Goal: Task Accomplishment & Management: Manage account settings

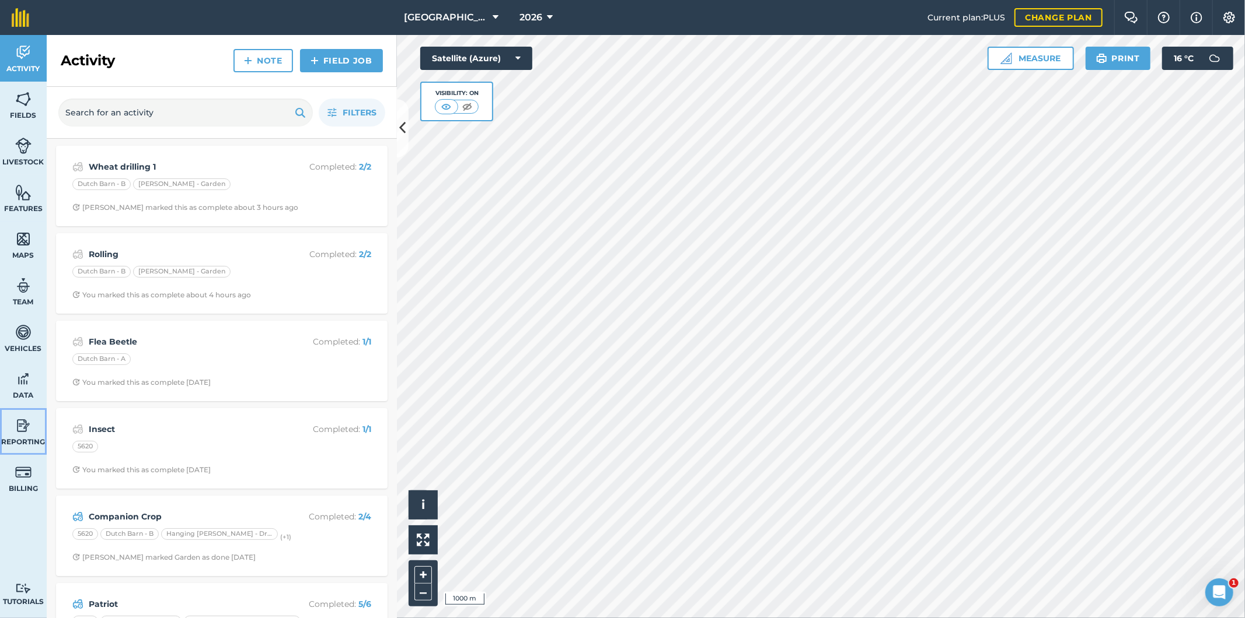
click at [26, 423] on img at bounding box center [23, 426] width 16 height 18
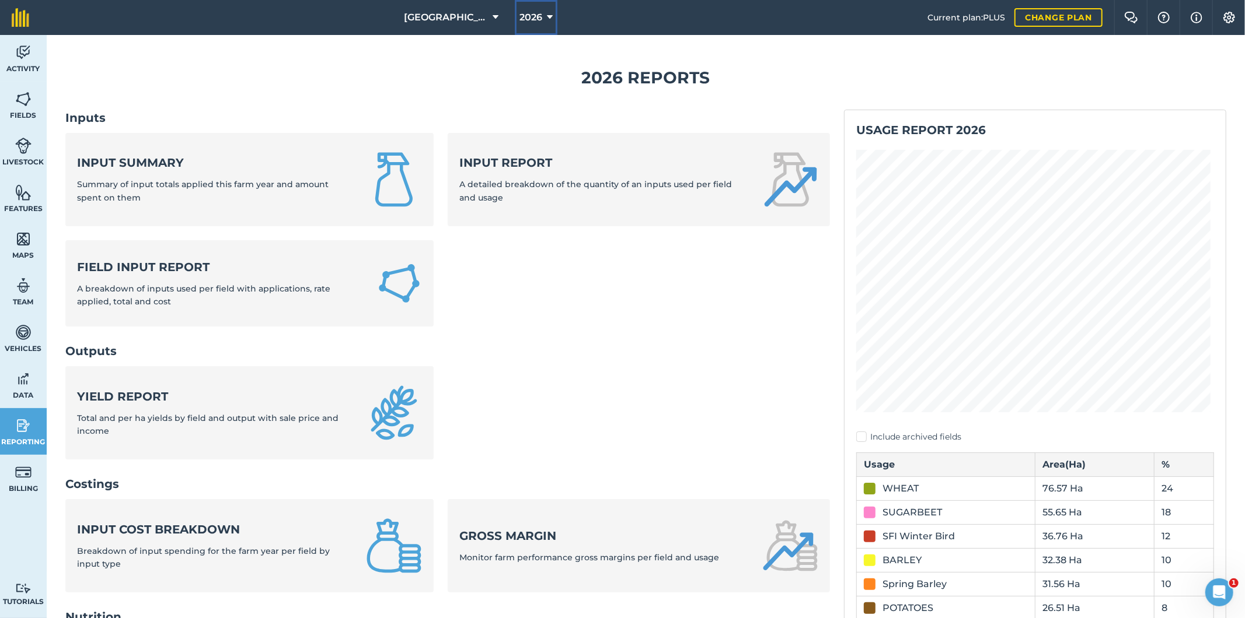
click at [531, 16] on span "2026" at bounding box center [530, 18] width 23 height 14
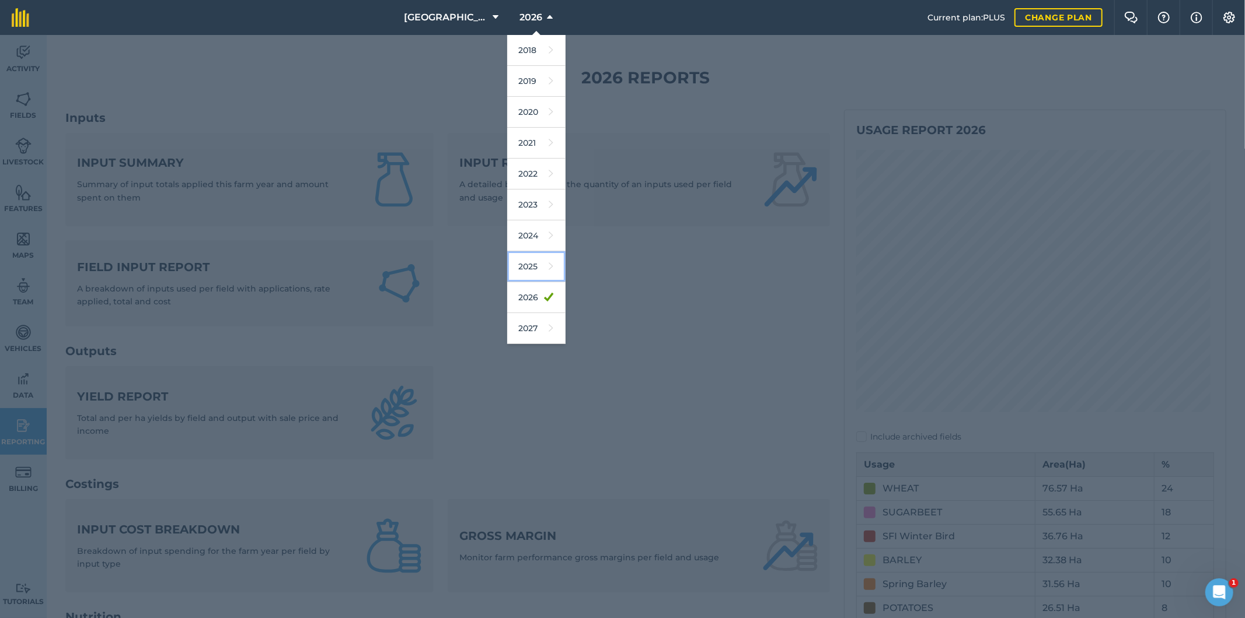
click at [532, 268] on link "2025" at bounding box center [536, 266] width 58 height 31
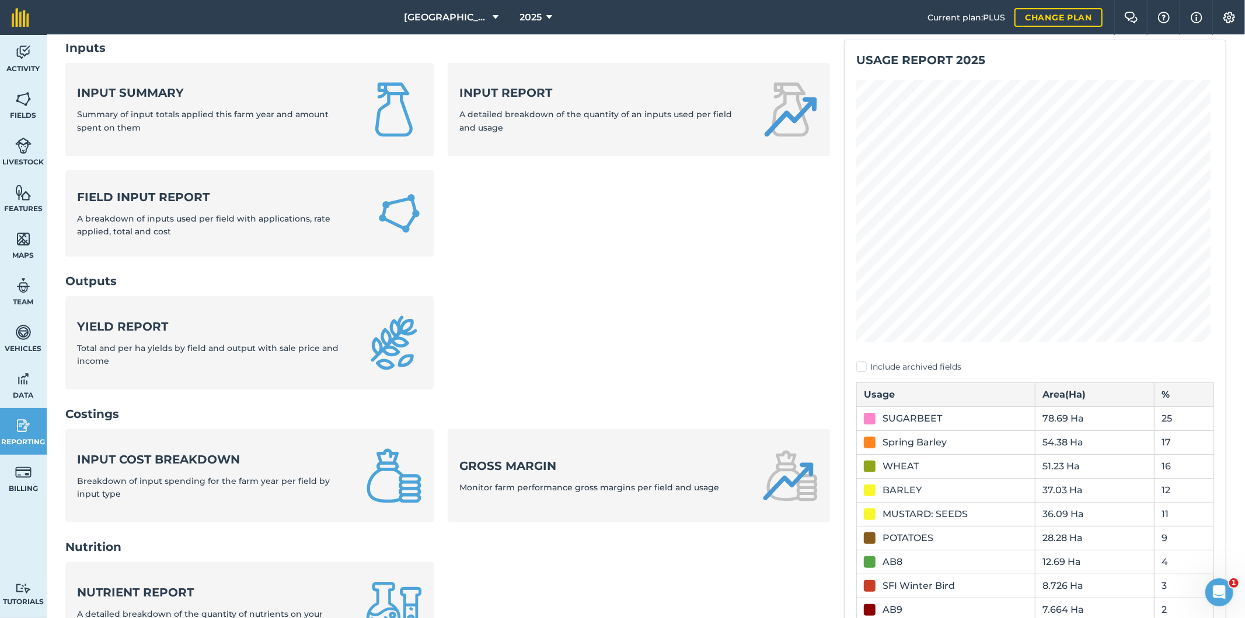
scroll to position [65, 0]
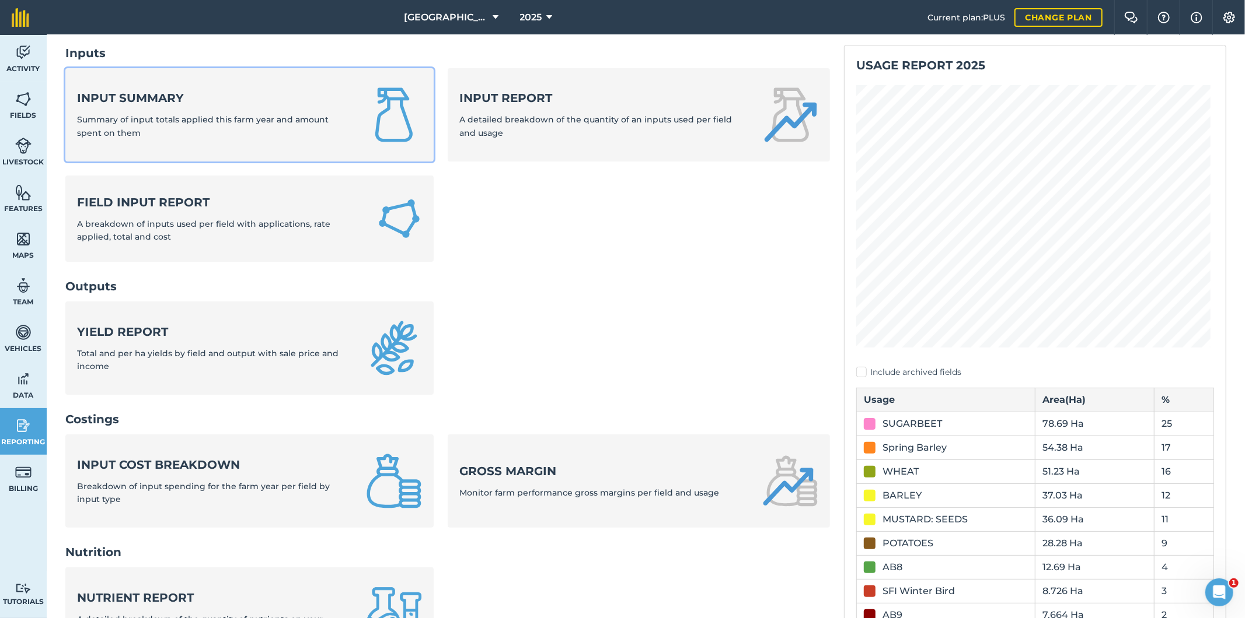
click at [219, 109] on div "Input summary Summary of input totals applied this farm year and amount spent o…" at bounding box center [214, 115] width 275 height 50
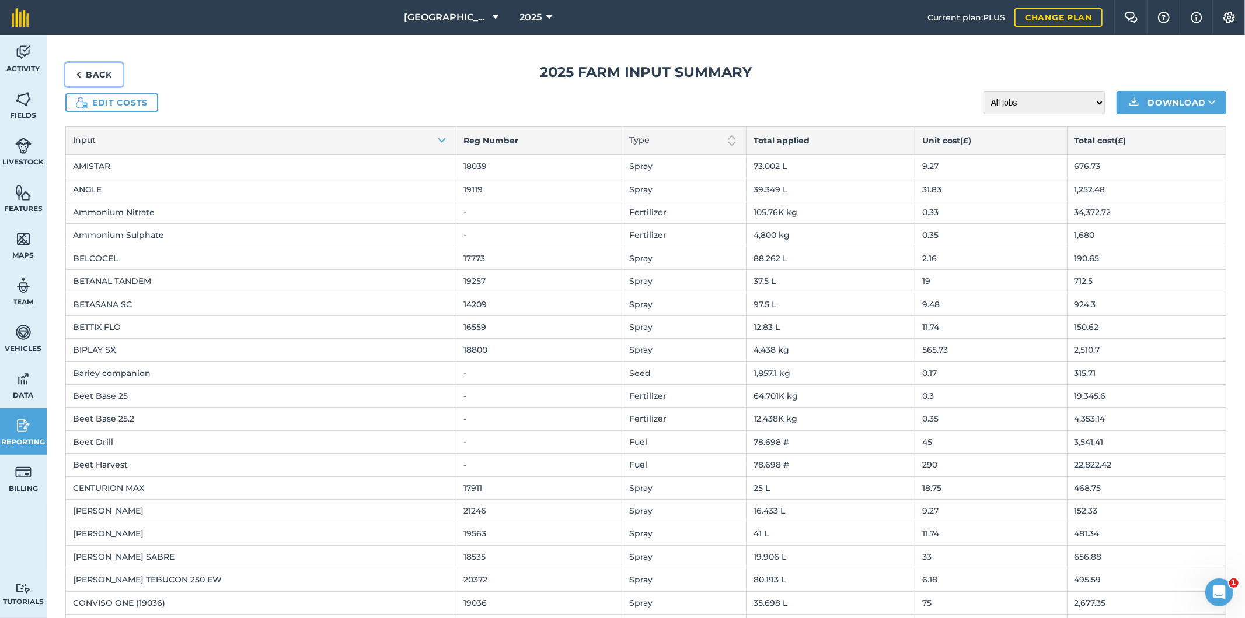
click at [103, 71] on link "Back" at bounding box center [93, 74] width 57 height 23
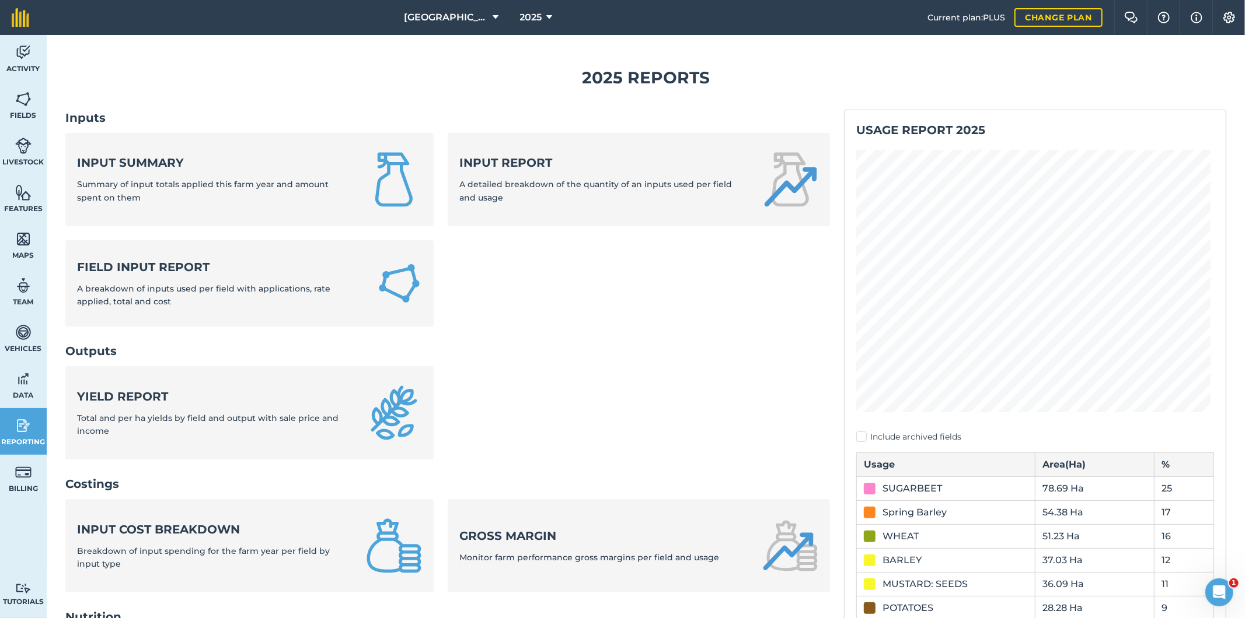
scroll to position [65, 0]
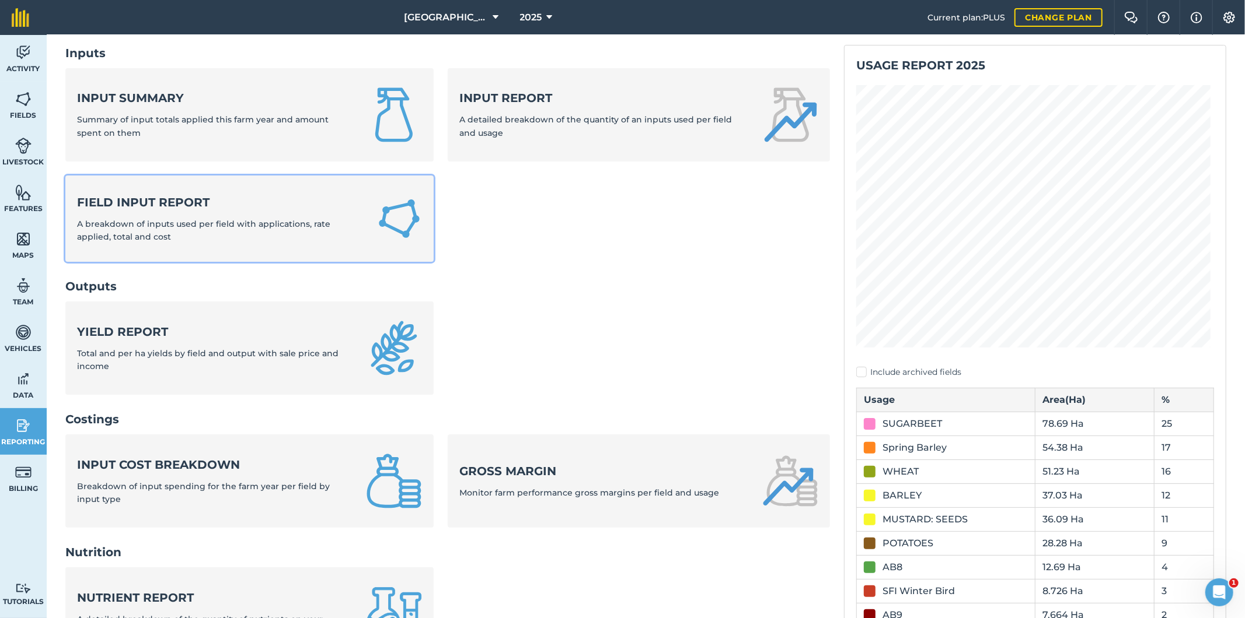
click at [271, 215] on div "Field Input Report A breakdown of inputs used per field with applications, rate…" at bounding box center [219, 219] width 285 height 50
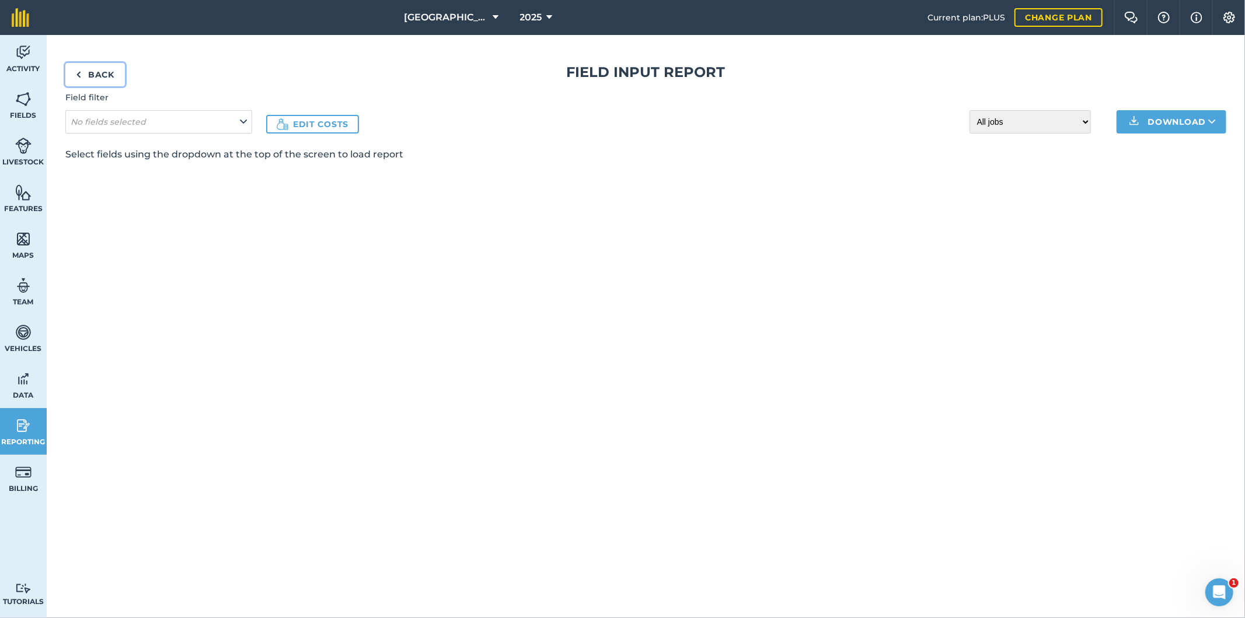
click at [107, 76] on link "Back" at bounding box center [95, 74] width 60 height 23
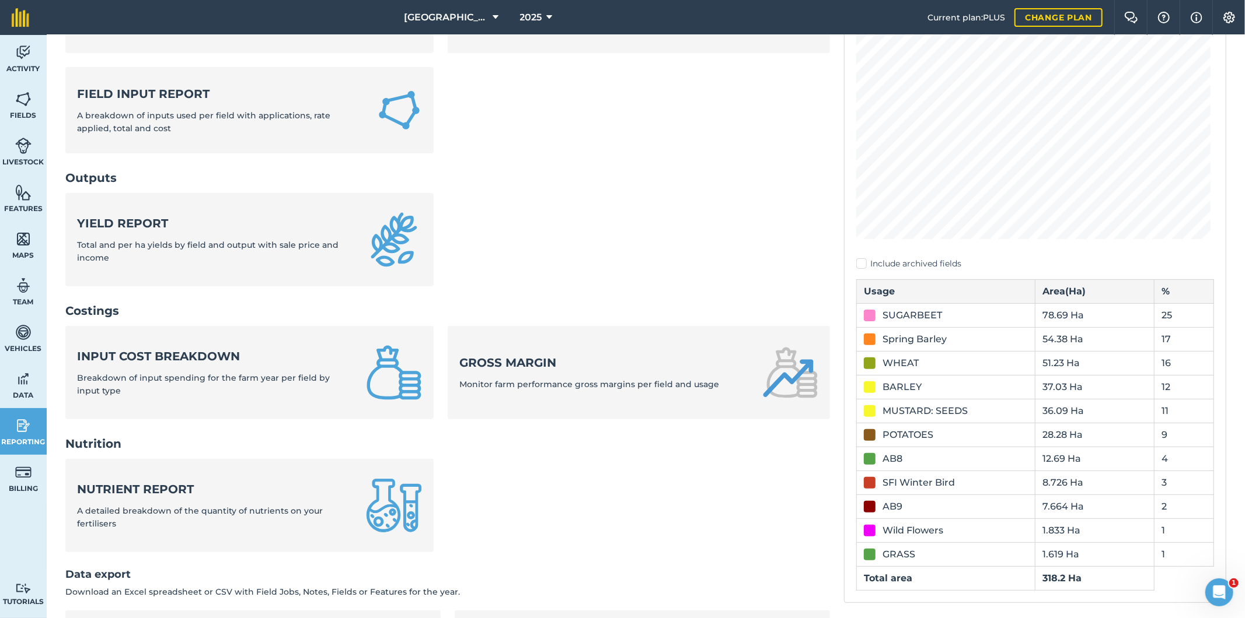
scroll to position [194, 0]
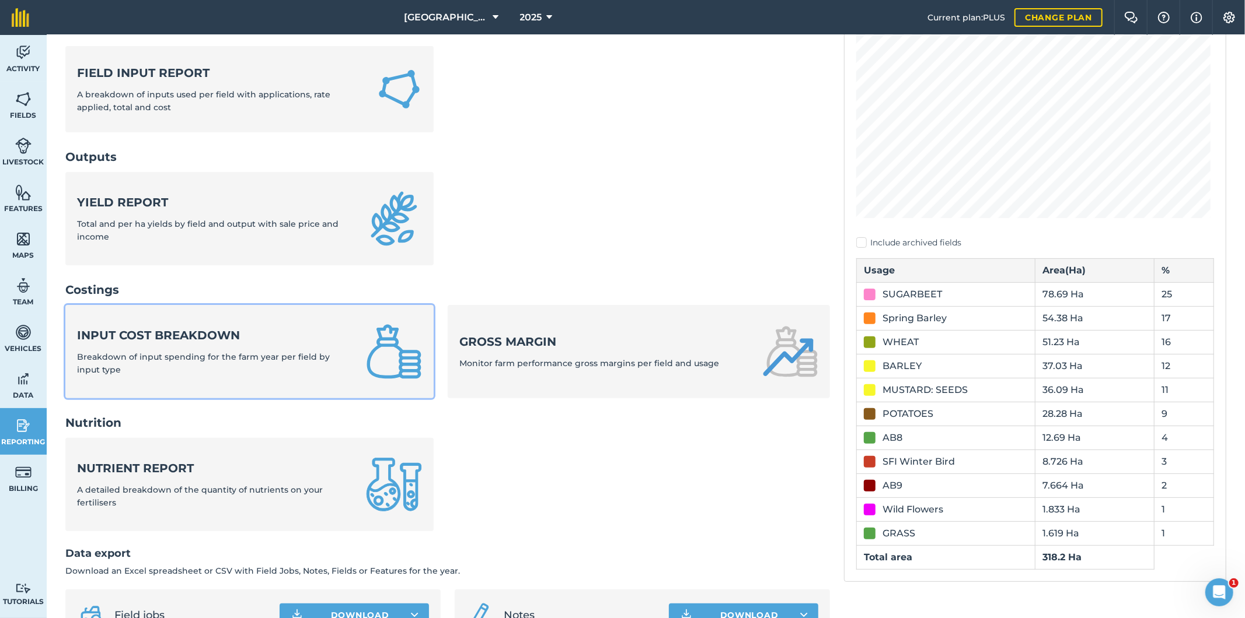
click at [237, 349] on div "Input cost breakdown Breakdown of input spending for the farm year per field by…" at bounding box center [214, 352] width 275 height 50
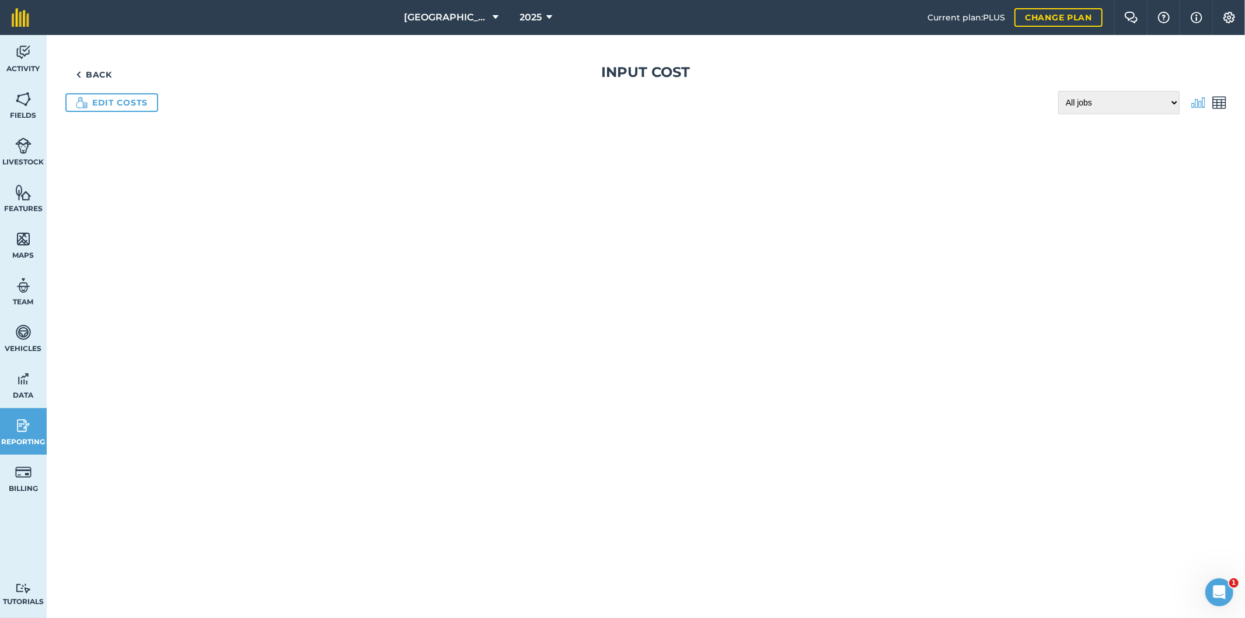
click at [1212, 106] on img at bounding box center [1219, 103] width 14 height 14
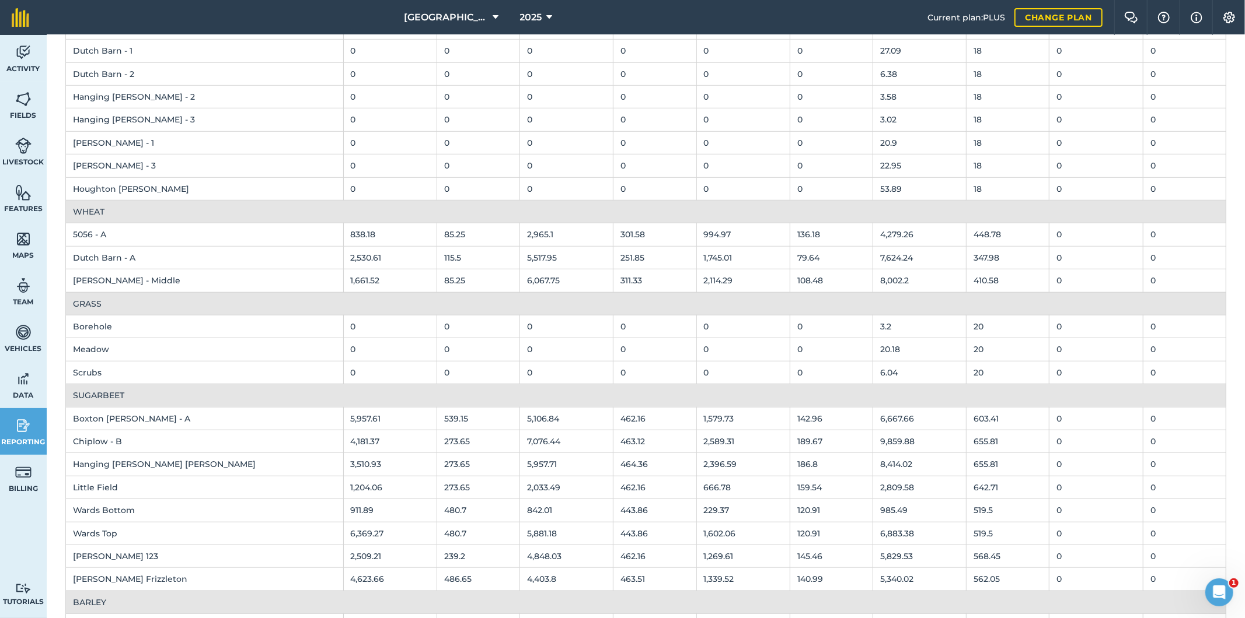
scroll to position [713, 0]
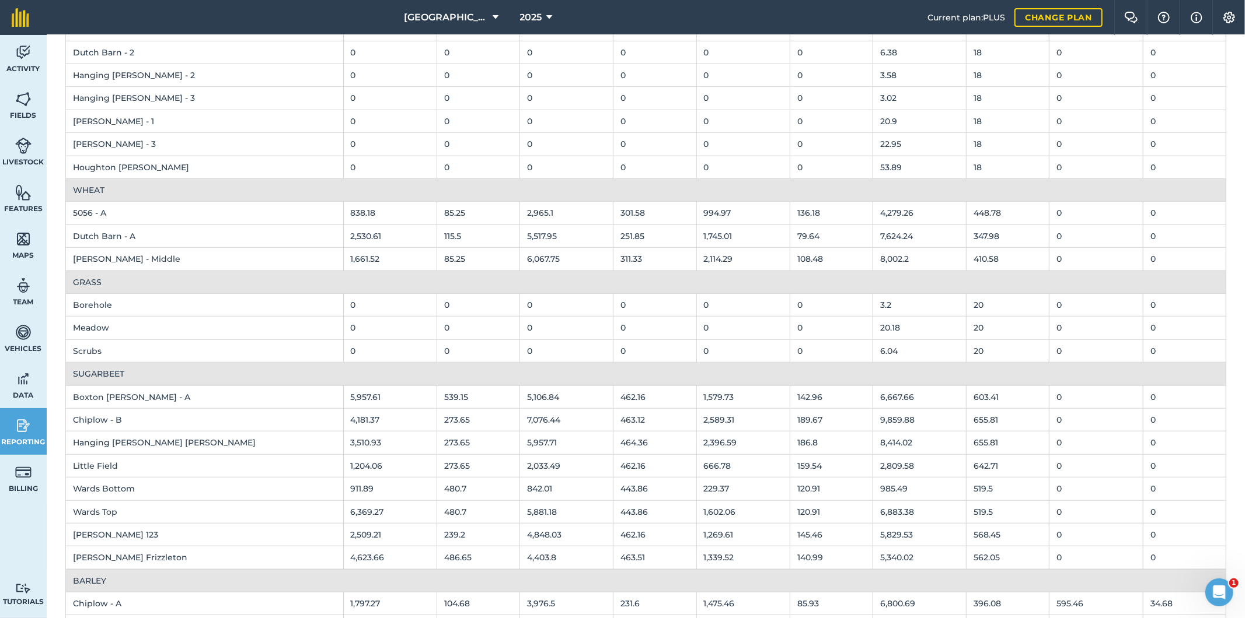
click at [789, 259] on td "108.48" at bounding box center [830, 259] width 83 height 23
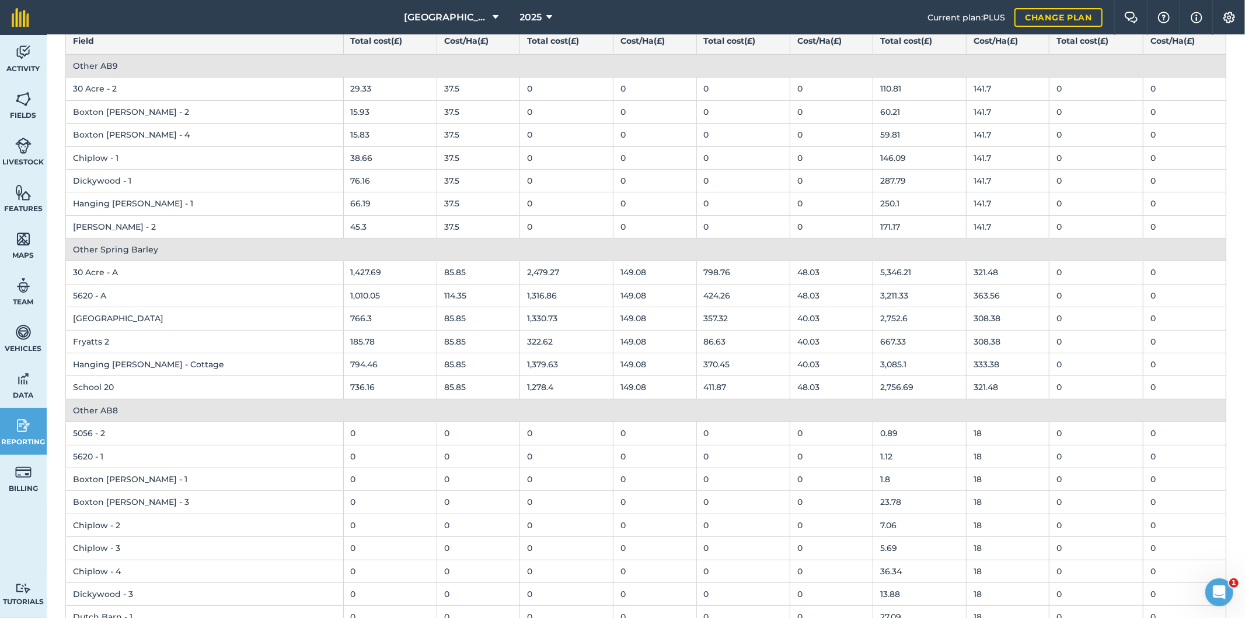
scroll to position [0, 0]
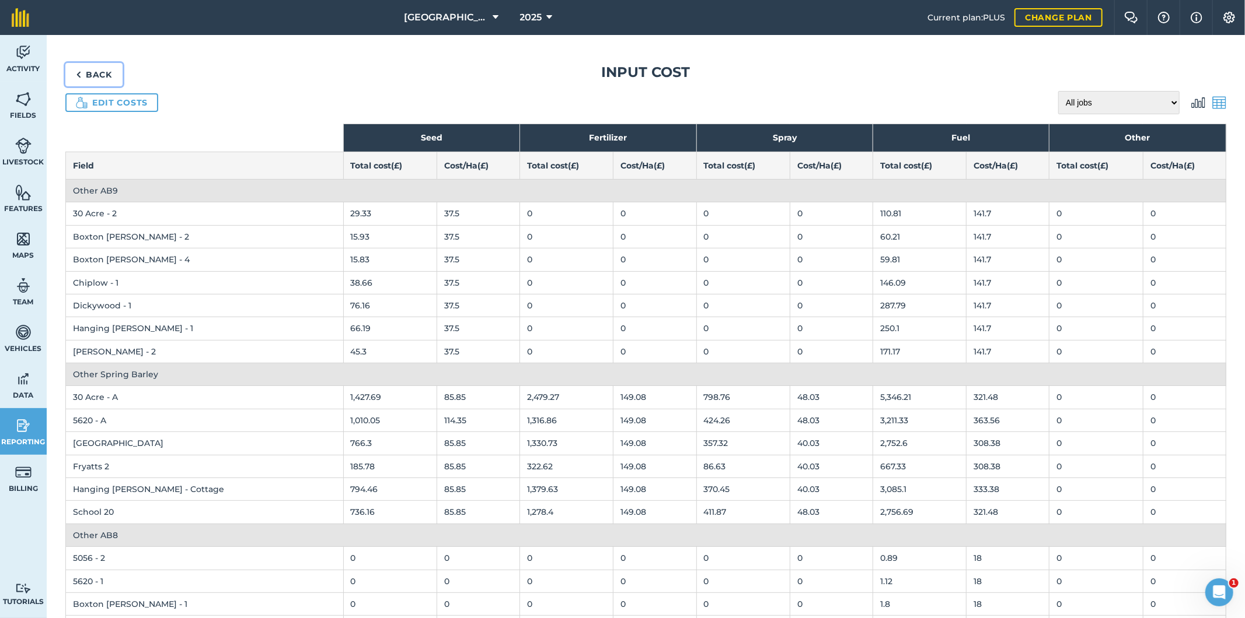
click at [97, 74] on link "Back" at bounding box center [93, 74] width 57 height 23
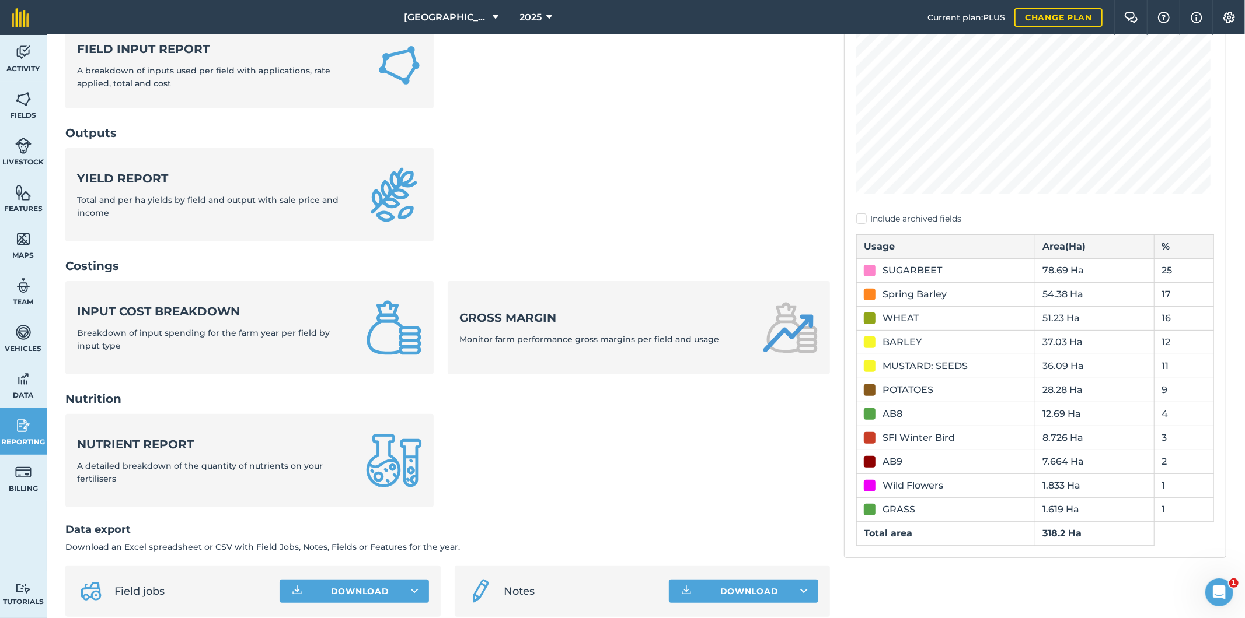
scroll to position [259, 0]
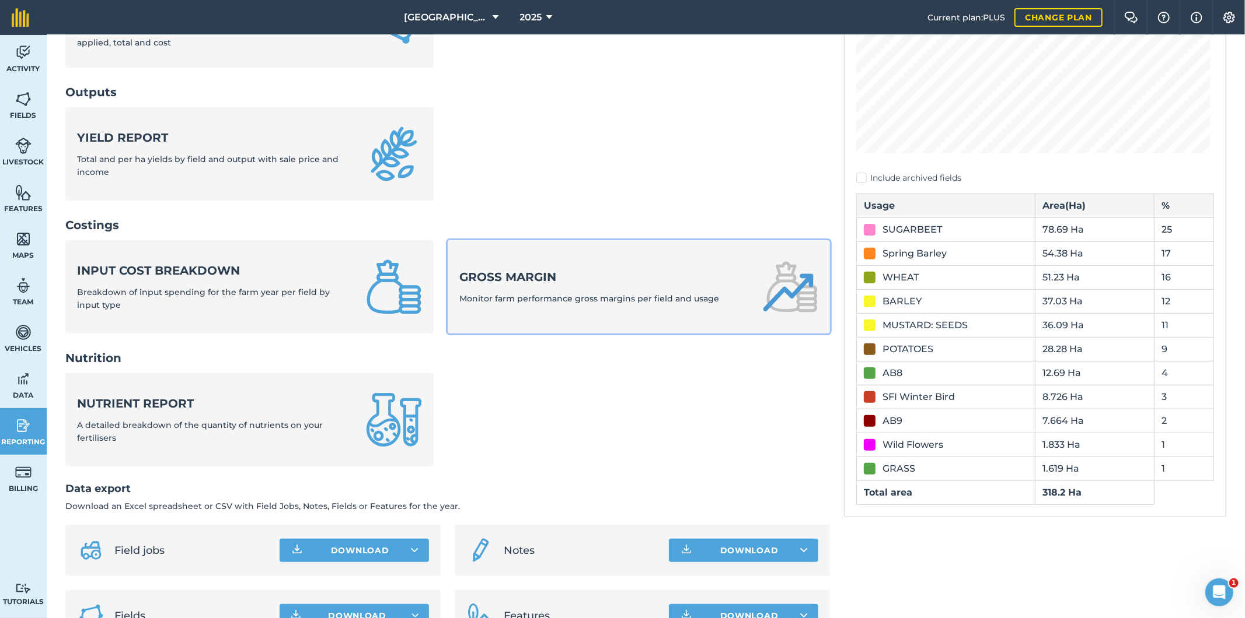
click at [504, 276] on strong "Gross margin" at bounding box center [589, 277] width 260 height 16
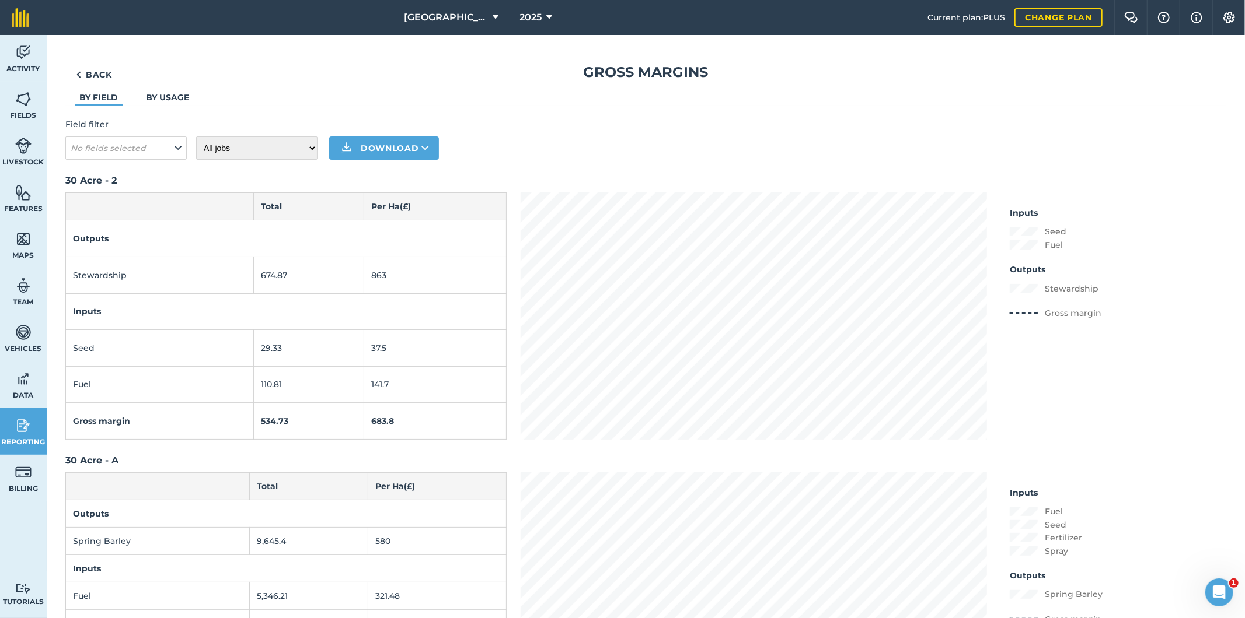
click at [165, 97] on link "By usage" at bounding box center [167, 97] width 43 height 11
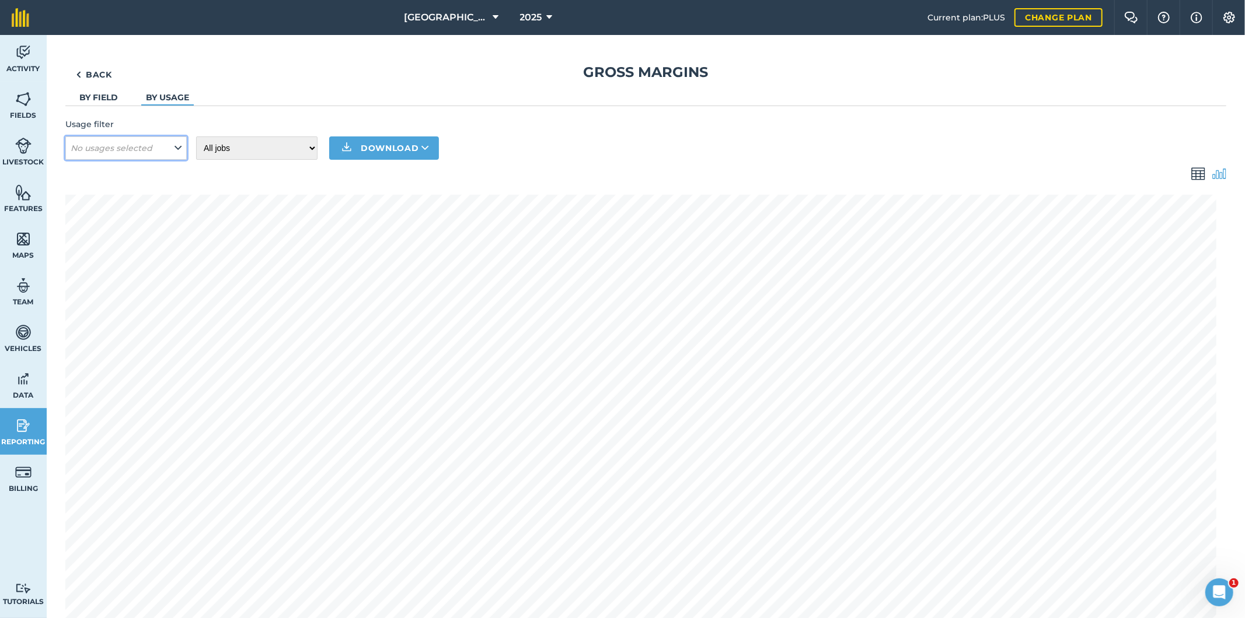
click at [164, 147] on button "No usages selected" at bounding box center [125, 148] width 121 height 23
click at [171, 144] on button "No usages selected" at bounding box center [125, 148] width 121 height 23
click at [103, 99] on link "By field" at bounding box center [98, 97] width 39 height 11
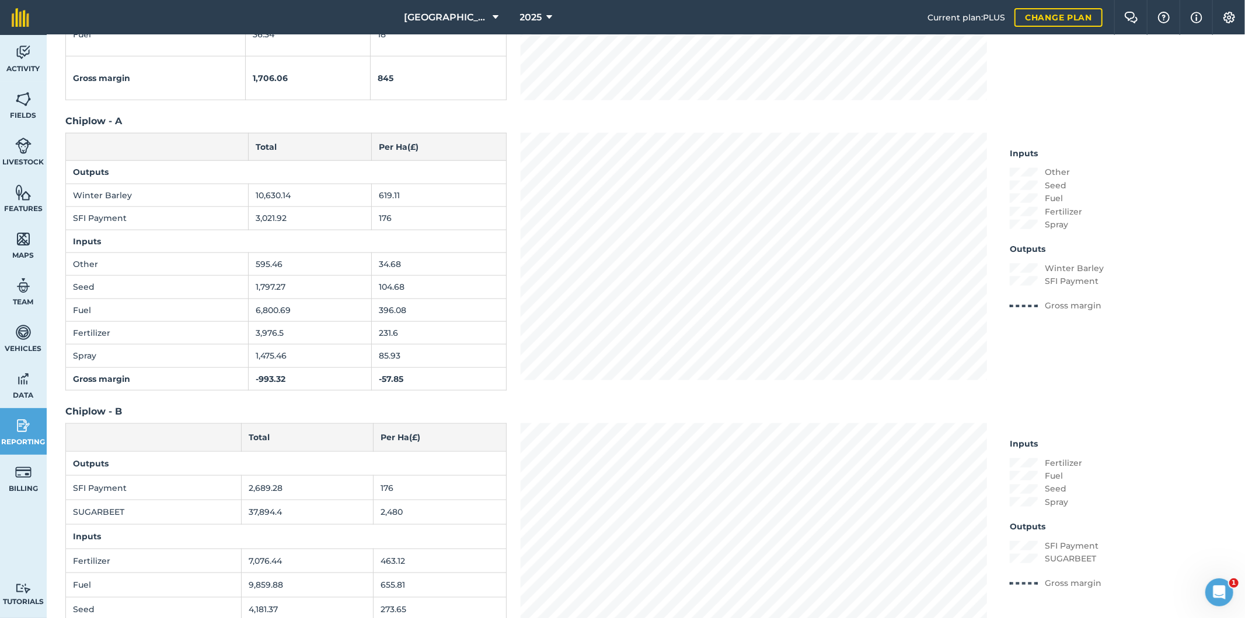
scroll to position [4668, 0]
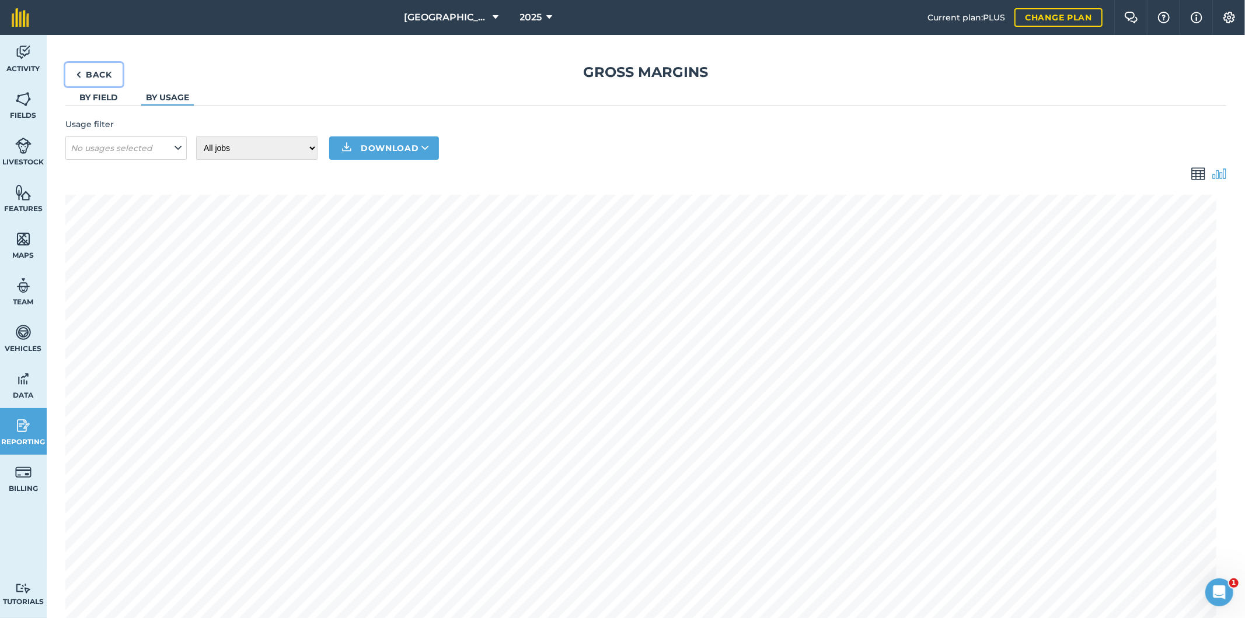
click at [95, 71] on link "Back" at bounding box center [93, 74] width 57 height 23
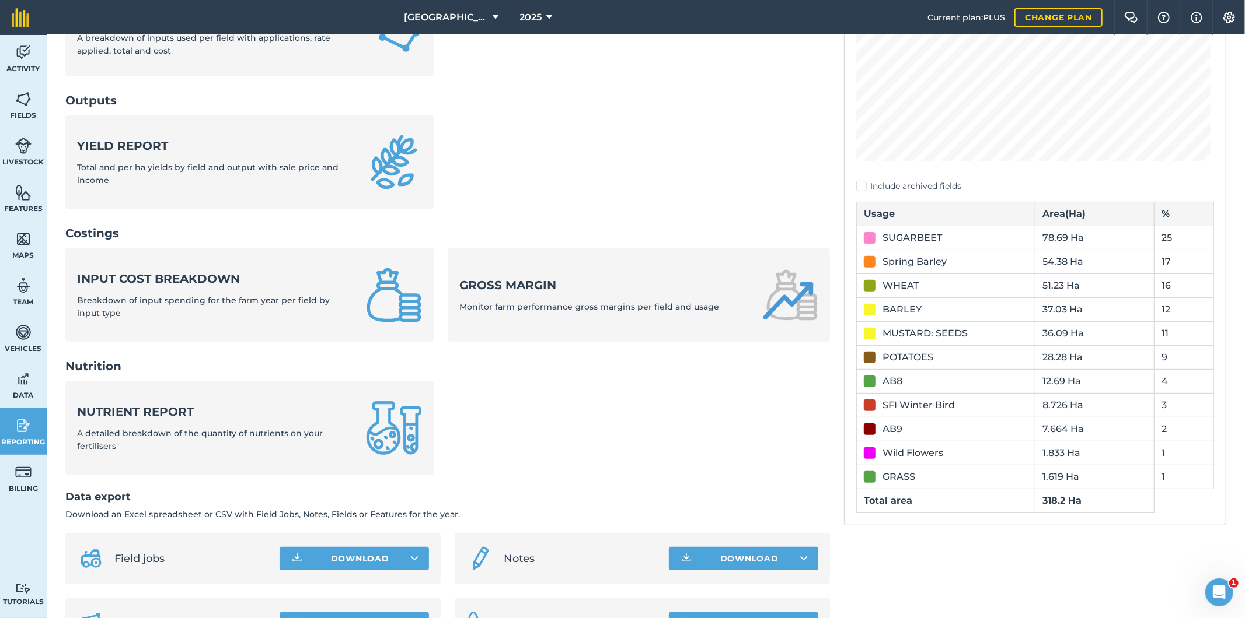
scroll to position [259, 0]
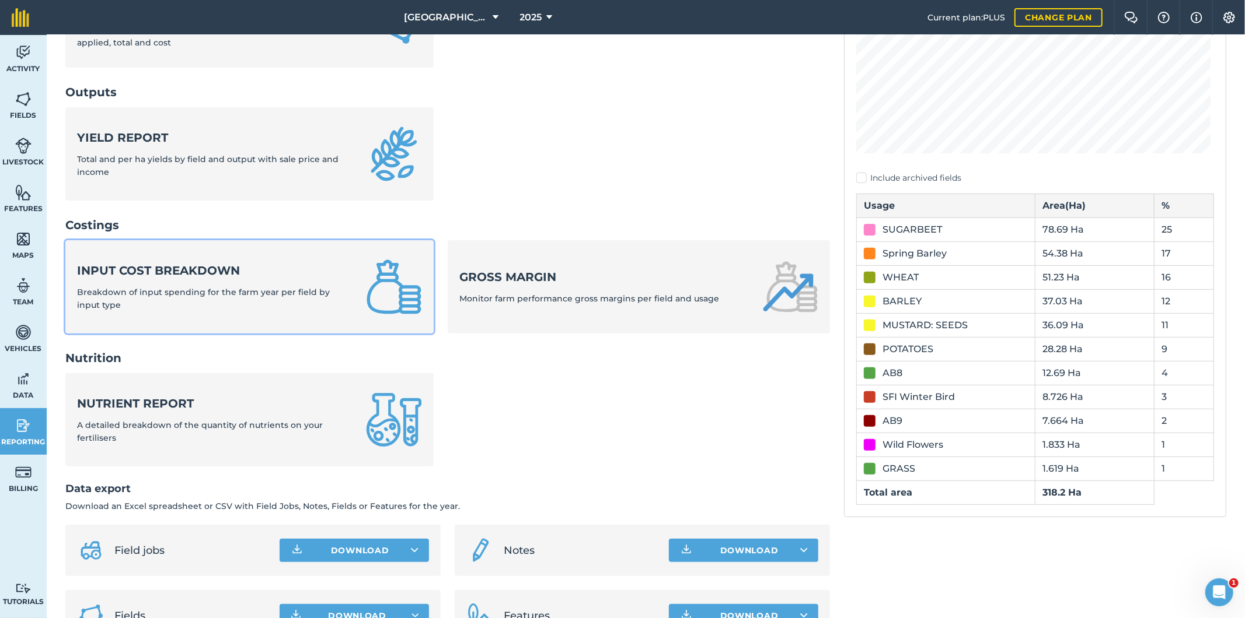
click at [229, 275] on strong "Input cost breakdown" at bounding box center [214, 271] width 275 height 16
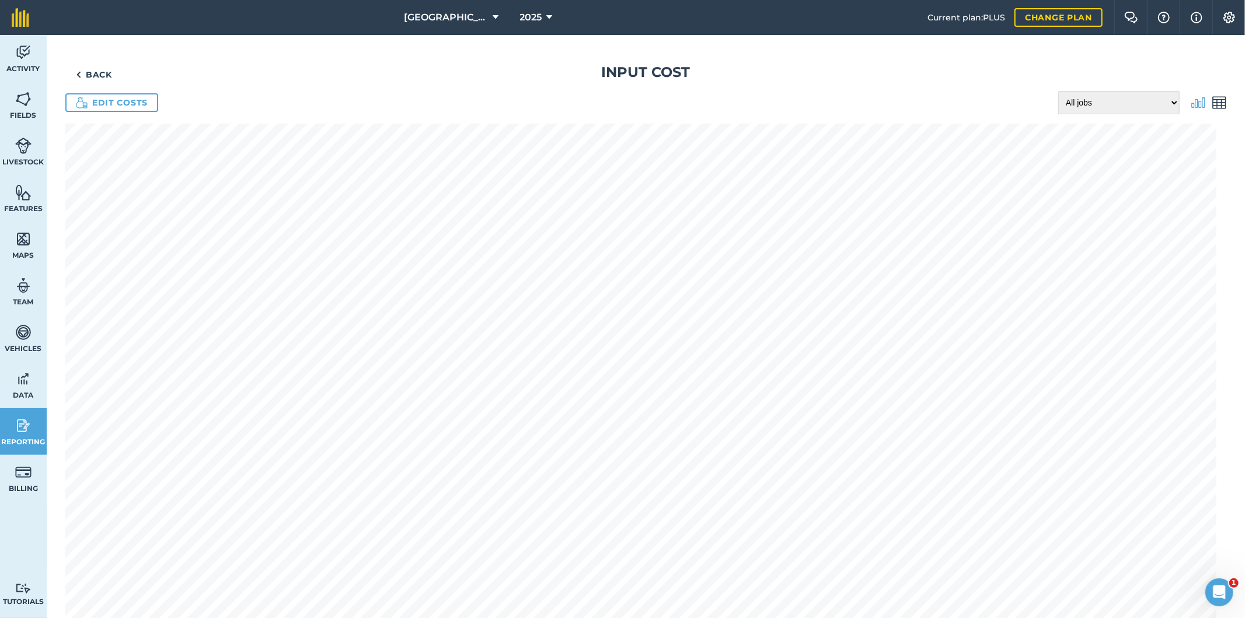
click at [1212, 106] on img at bounding box center [1219, 103] width 14 height 14
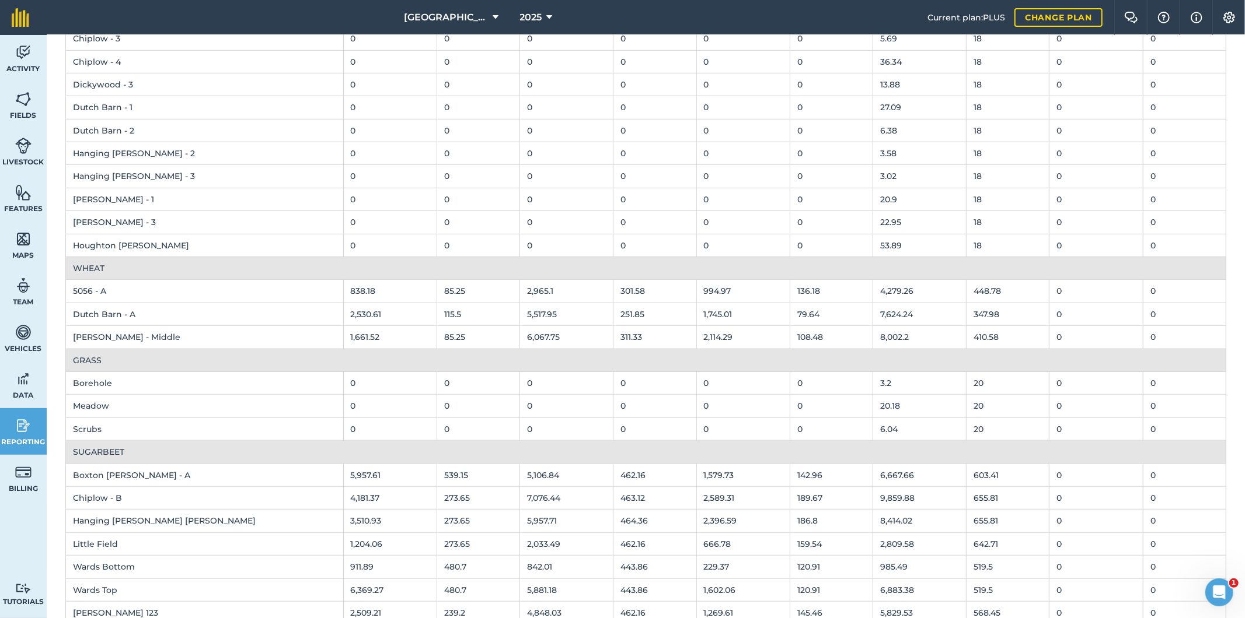
scroll to position [648, 0]
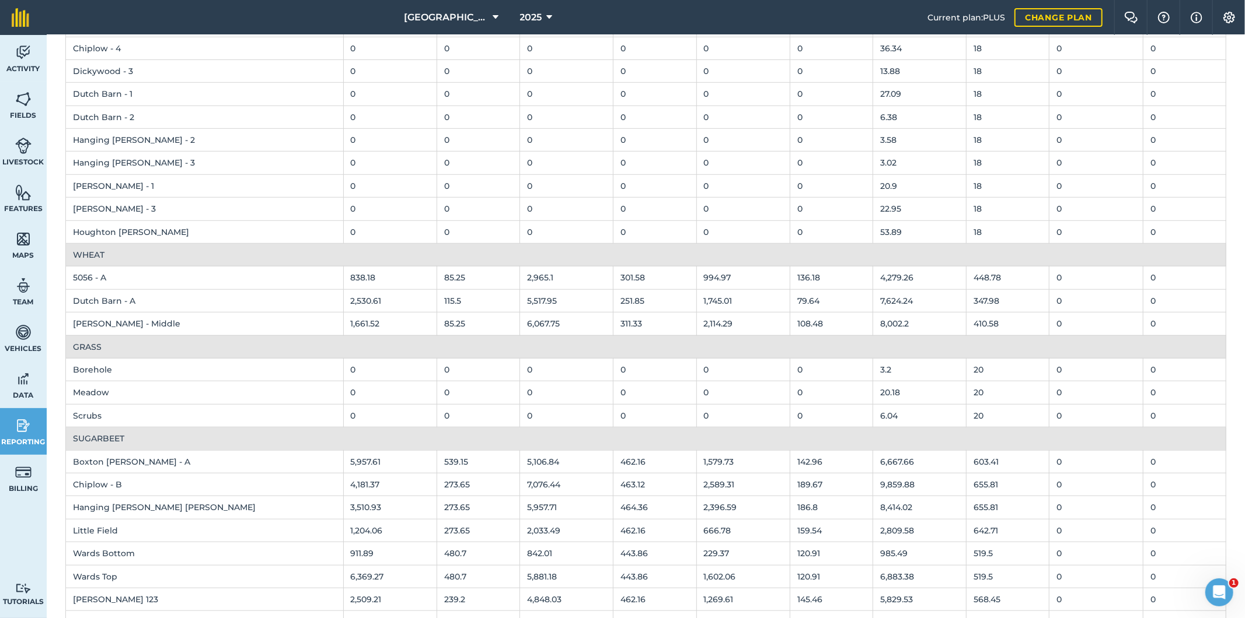
click at [789, 327] on td "108.48" at bounding box center [830, 324] width 83 height 23
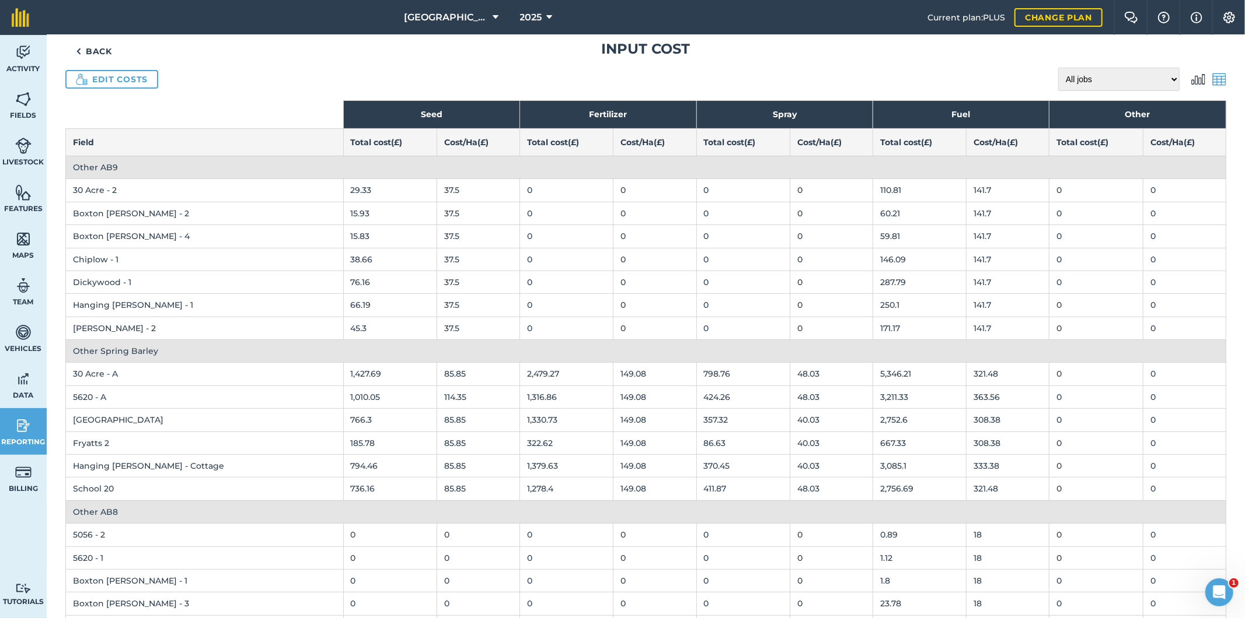
scroll to position [0, 0]
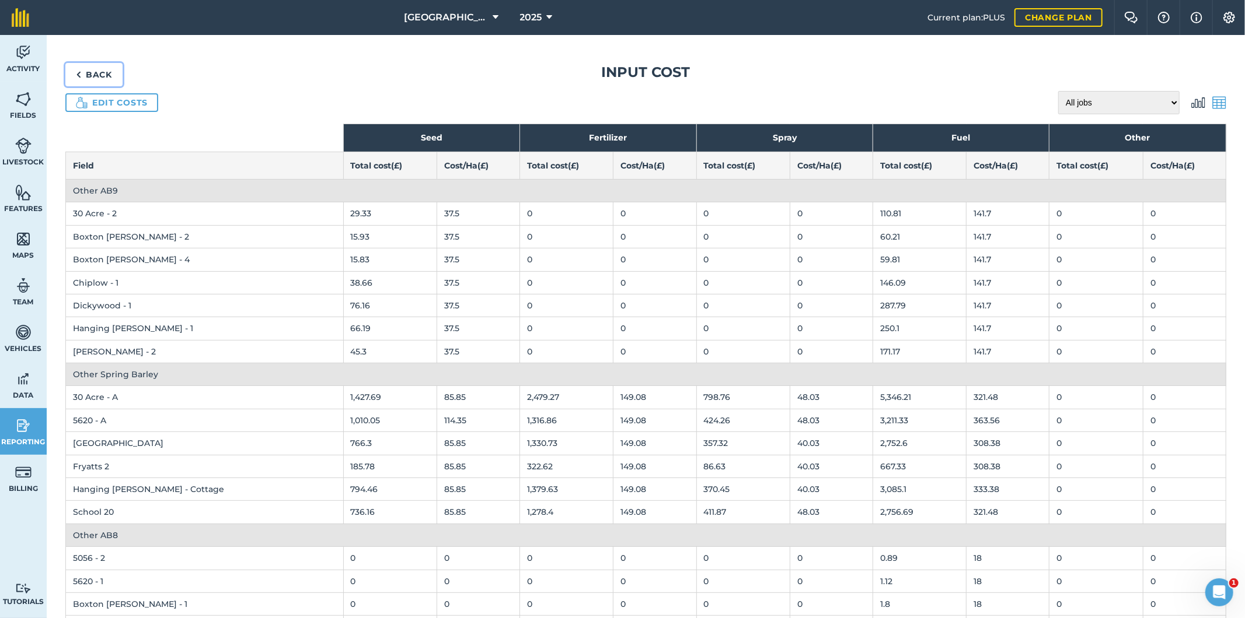
click at [102, 76] on link "Back" at bounding box center [93, 74] width 57 height 23
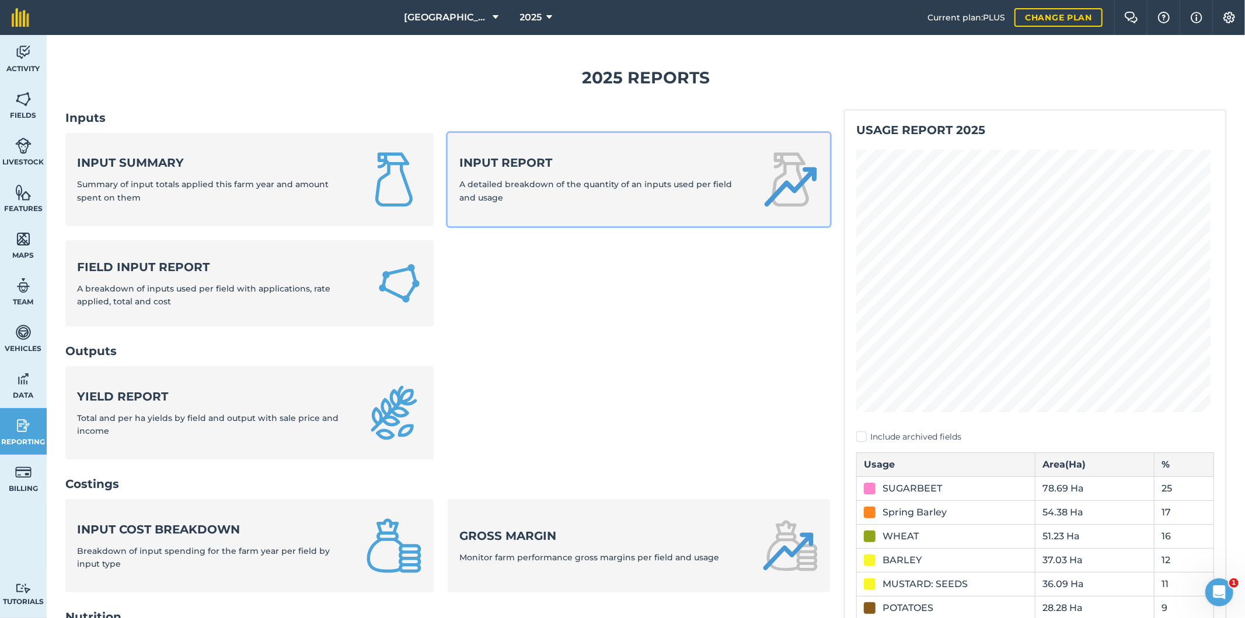
click at [536, 185] on span "A detailed breakdown of the quantity of an inputs used per field and usage" at bounding box center [595, 190] width 272 height 23
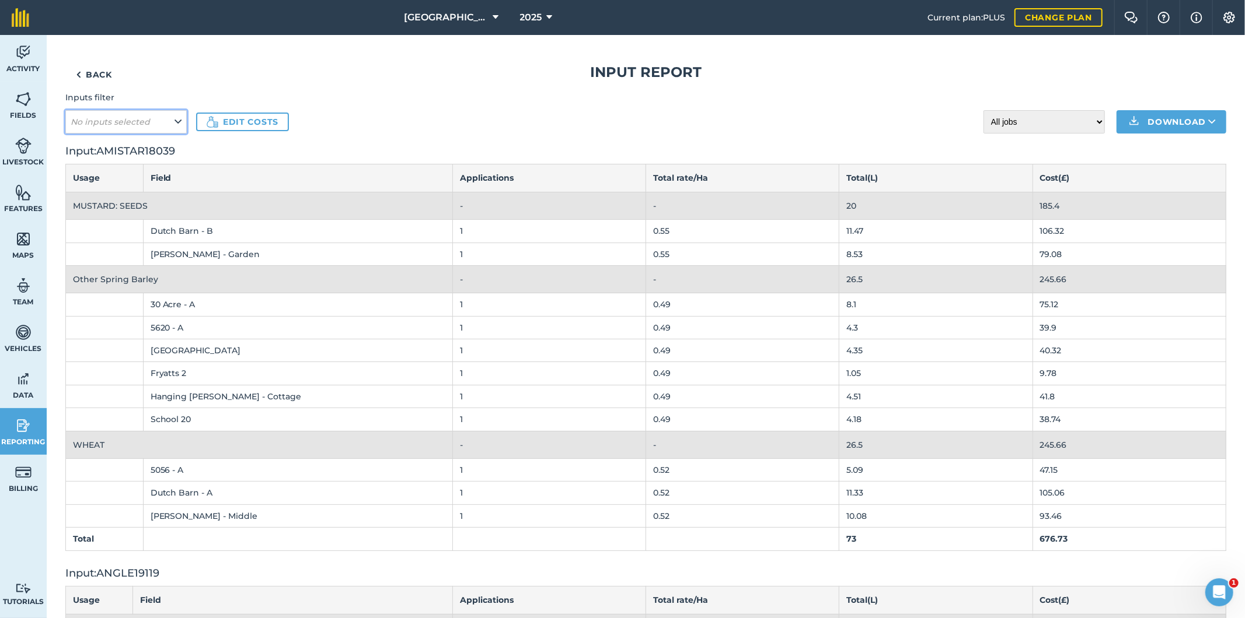
click at [175, 119] on icon at bounding box center [177, 122] width 7 height 13
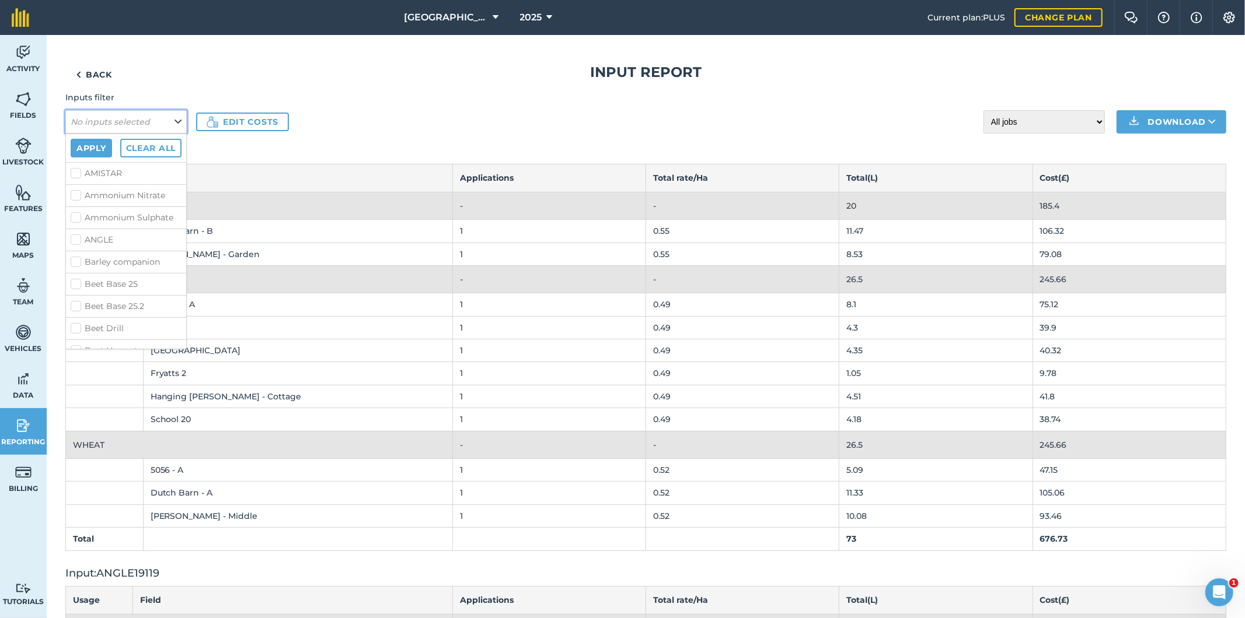
click at [175, 119] on icon at bounding box center [177, 122] width 7 height 13
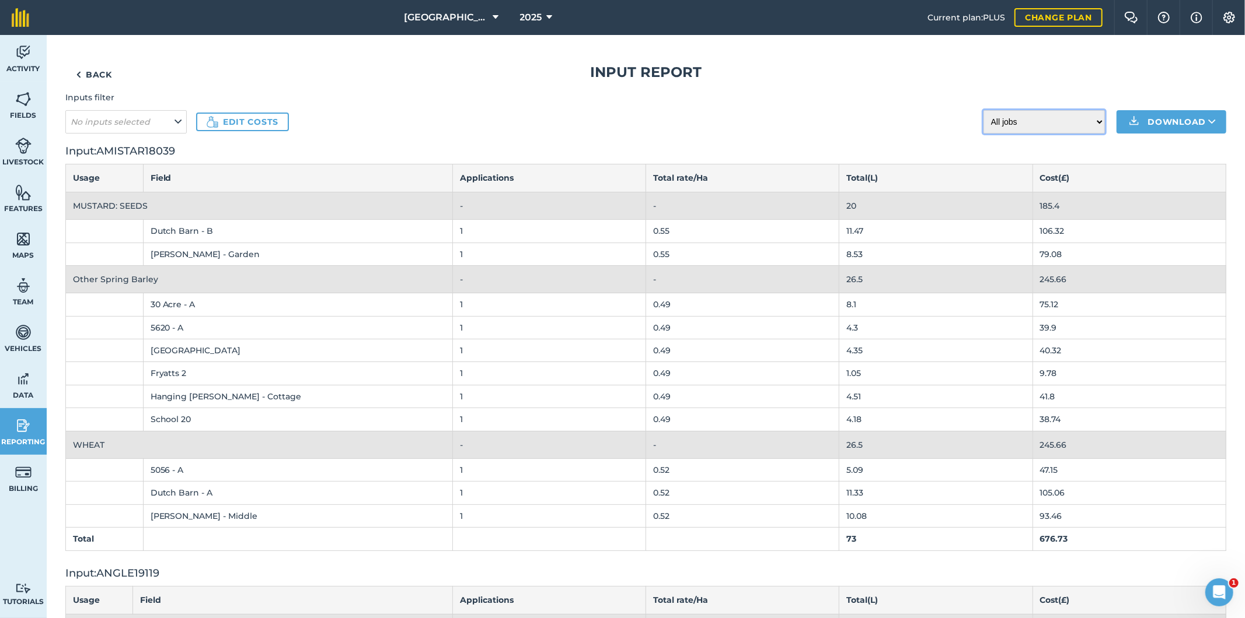
click at [1081, 120] on select "All jobs Incomplete jobs Complete jobs" at bounding box center [1043, 121] width 121 height 23
click at [104, 75] on link "Back" at bounding box center [93, 74] width 57 height 23
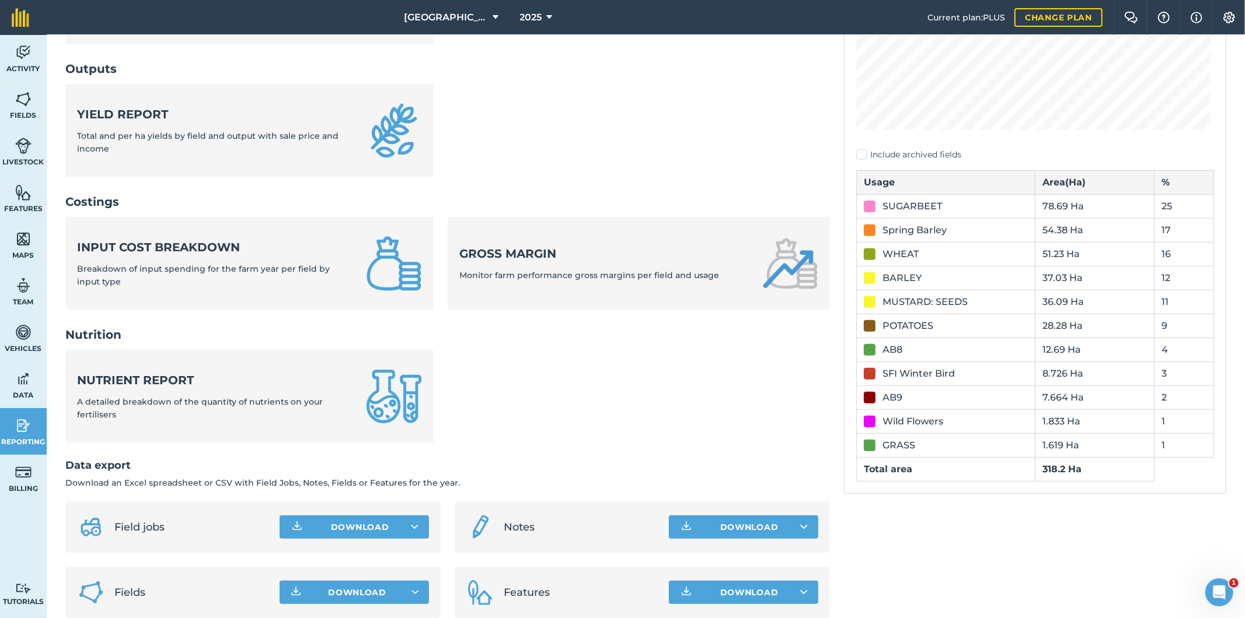
scroll to position [300, 0]
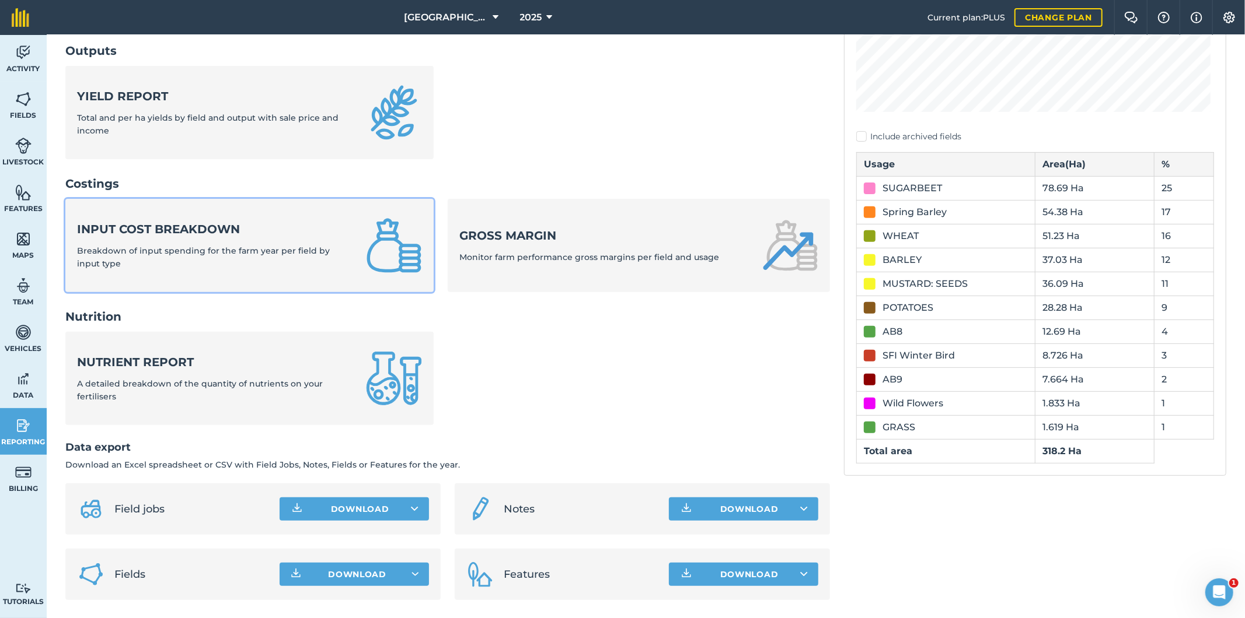
click at [249, 251] on span "Breakdown of input spending for the farm year per field by input type" at bounding box center [203, 257] width 253 height 23
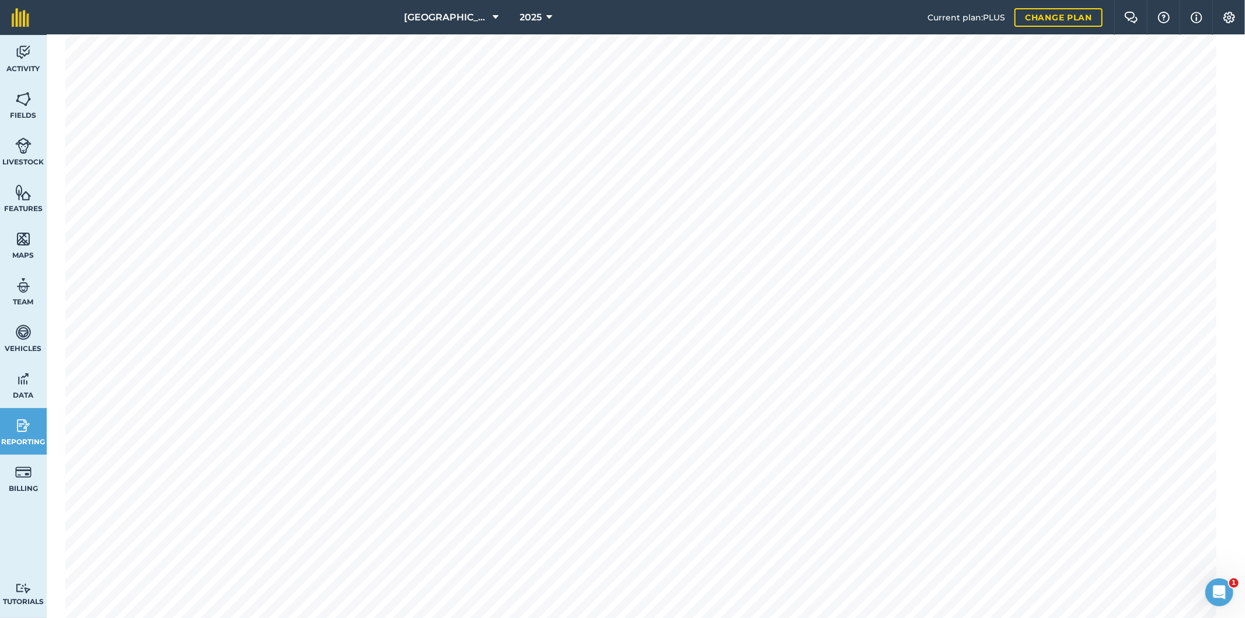
scroll to position [644, 0]
click at [27, 424] on img at bounding box center [23, 426] width 16 height 18
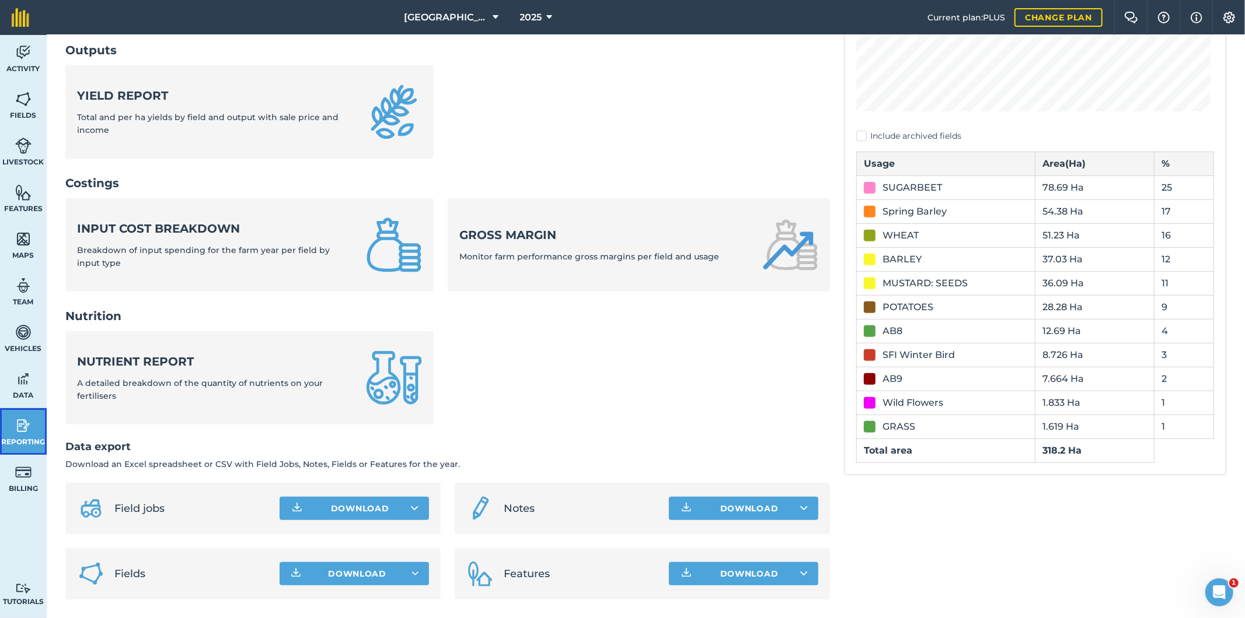
scroll to position [300, 0]
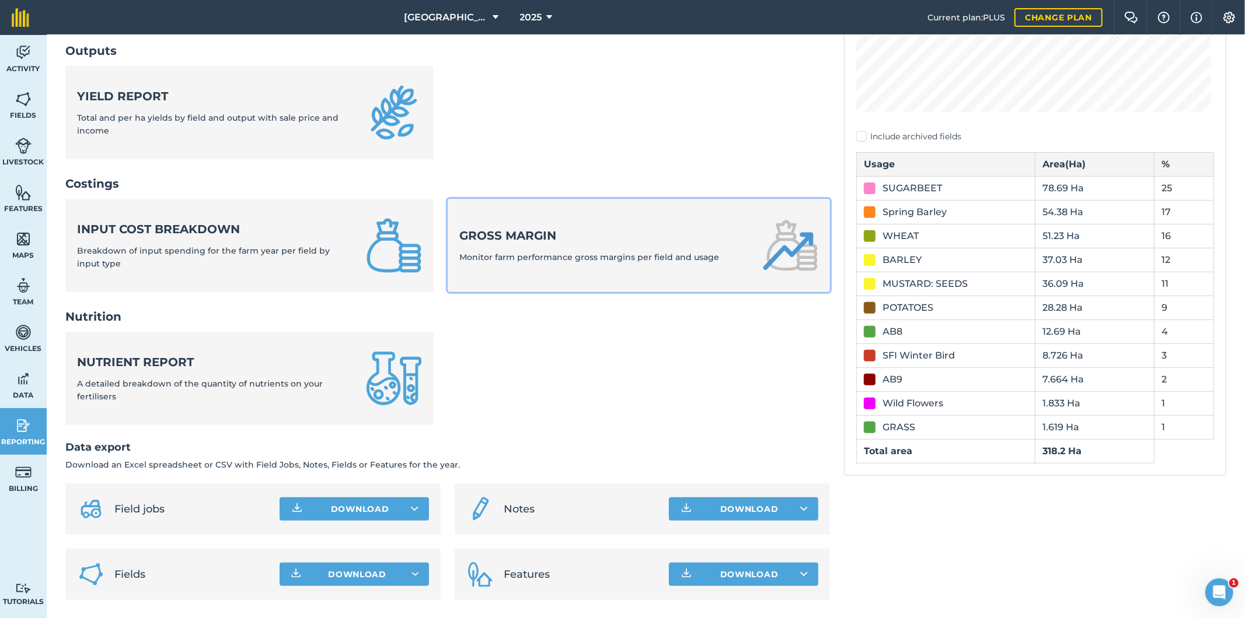
click at [572, 250] on div "Gross margin Monitor farm performance gross margins per field and usage" at bounding box center [589, 246] width 260 height 36
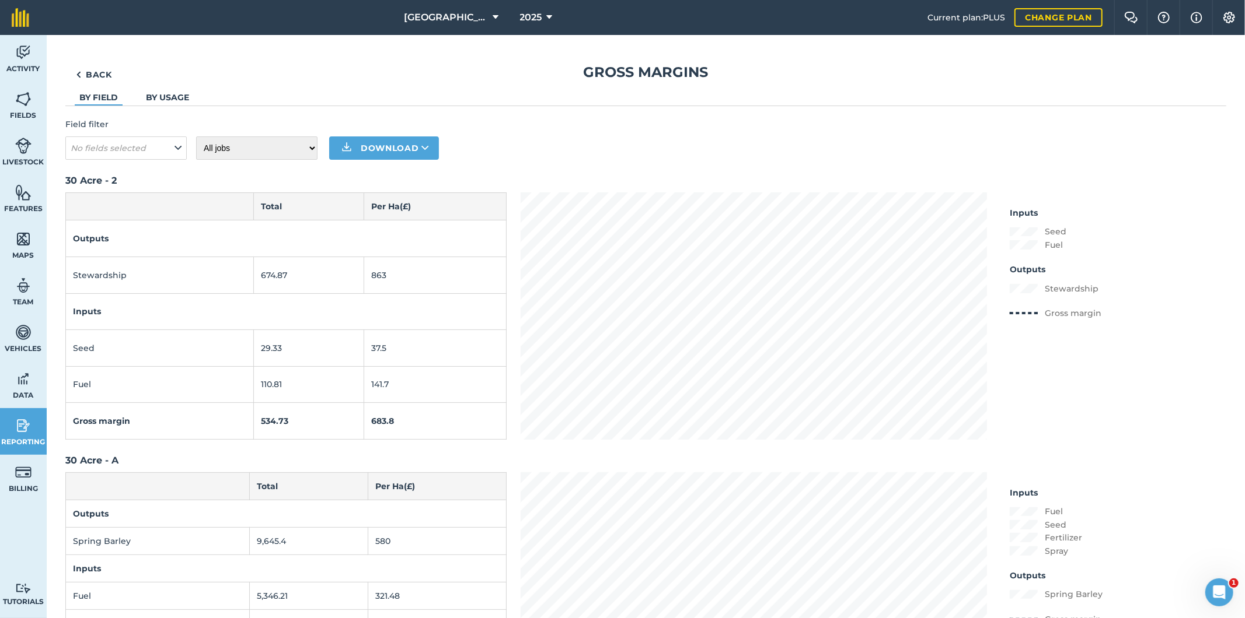
click at [162, 97] on link "By usage" at bounding box center [167, 97] width 43 height 11
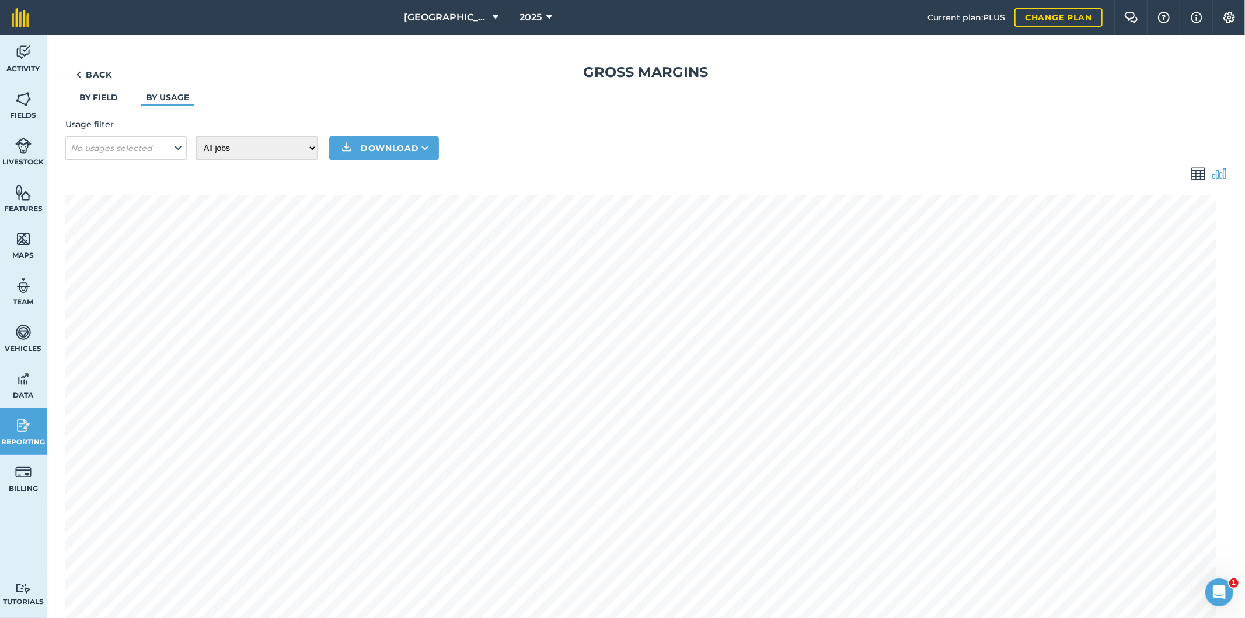
click at [117, 97] on link "By field" at bounding box center [98, 97] width 39 height 11
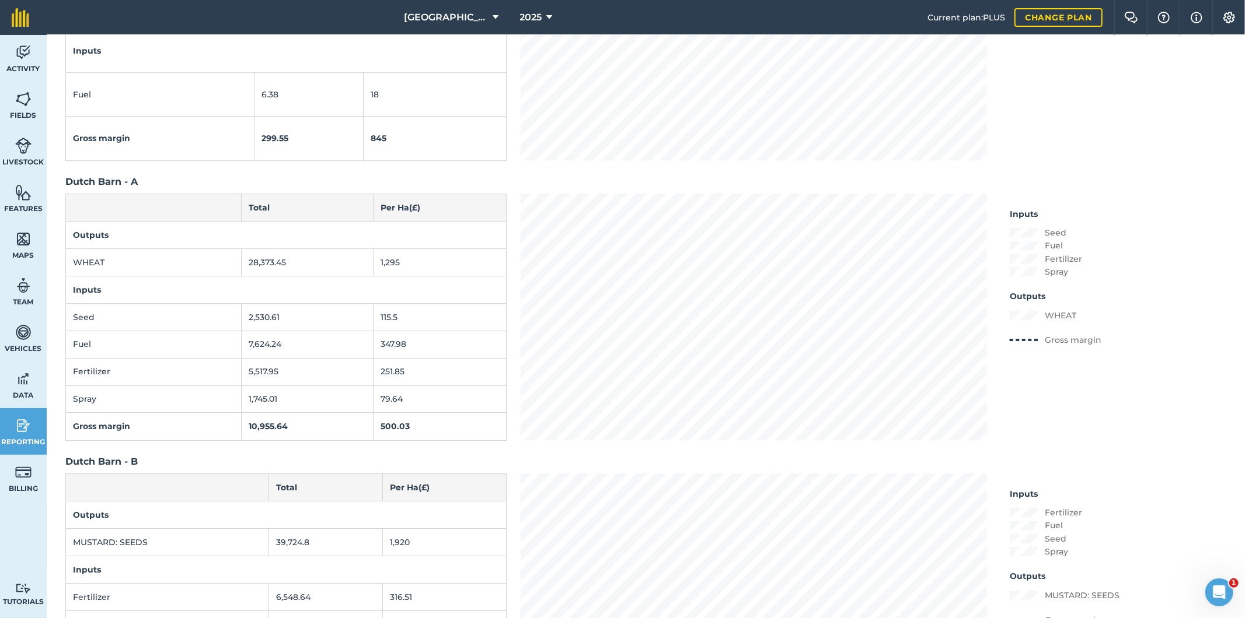
scroll to position [6807, 0]
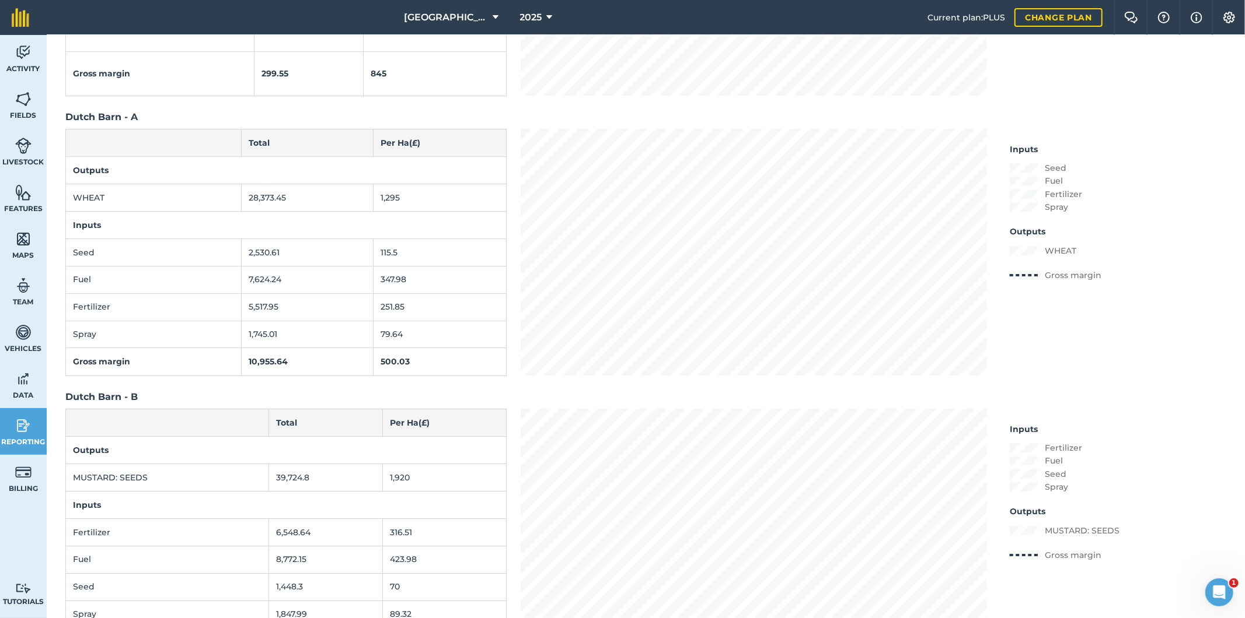
click at [393, 335] on td "79.64" at bounding box center [439, 334] width 133 height 27
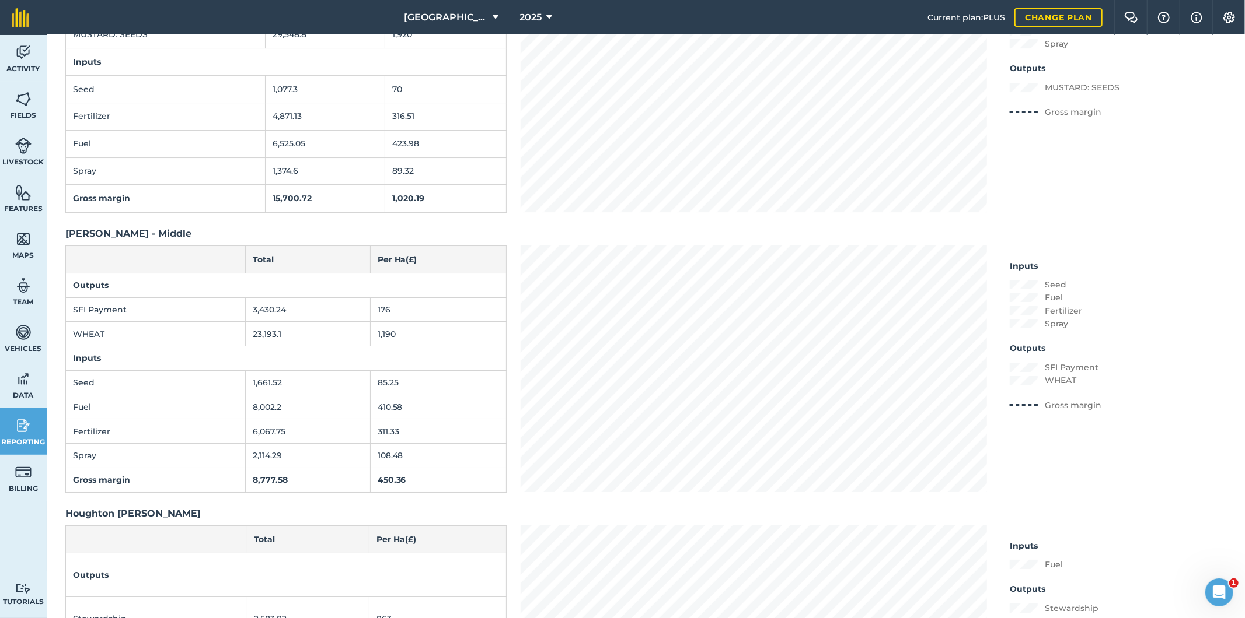
scroll to position [10956, 0]
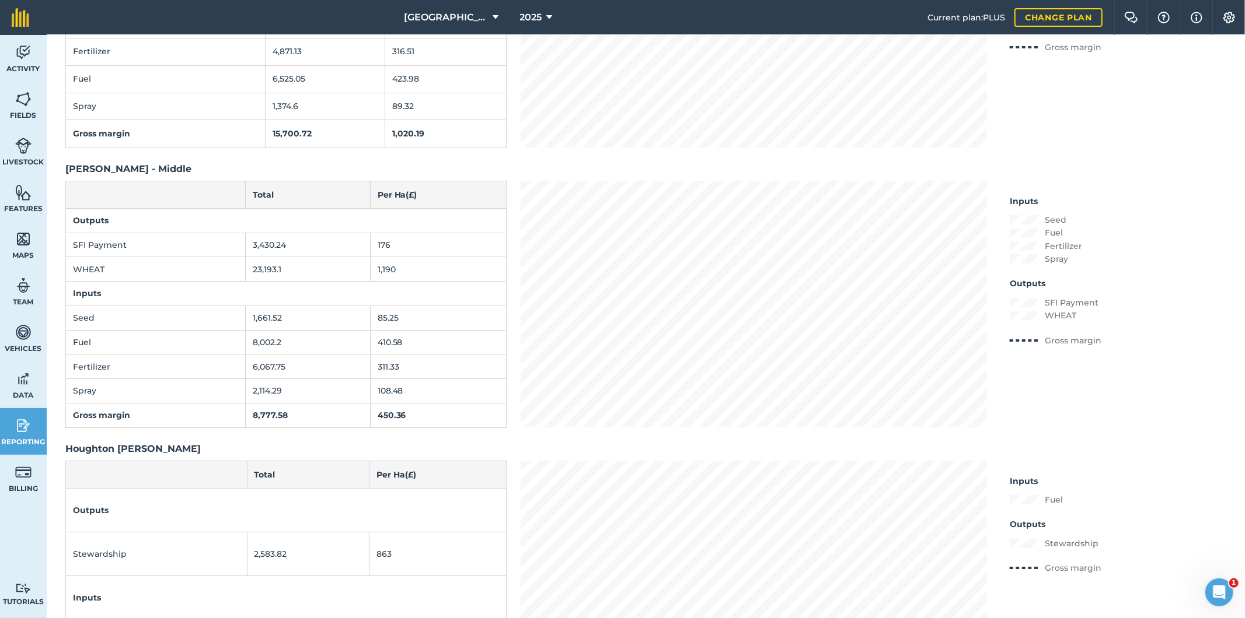
click at [404, 391] on td "108.48" at bounding box center [438, 391] width 136 height 25
click at [24, 109] on link "Fields" at bounding box center [23, 105] width 47 height 47
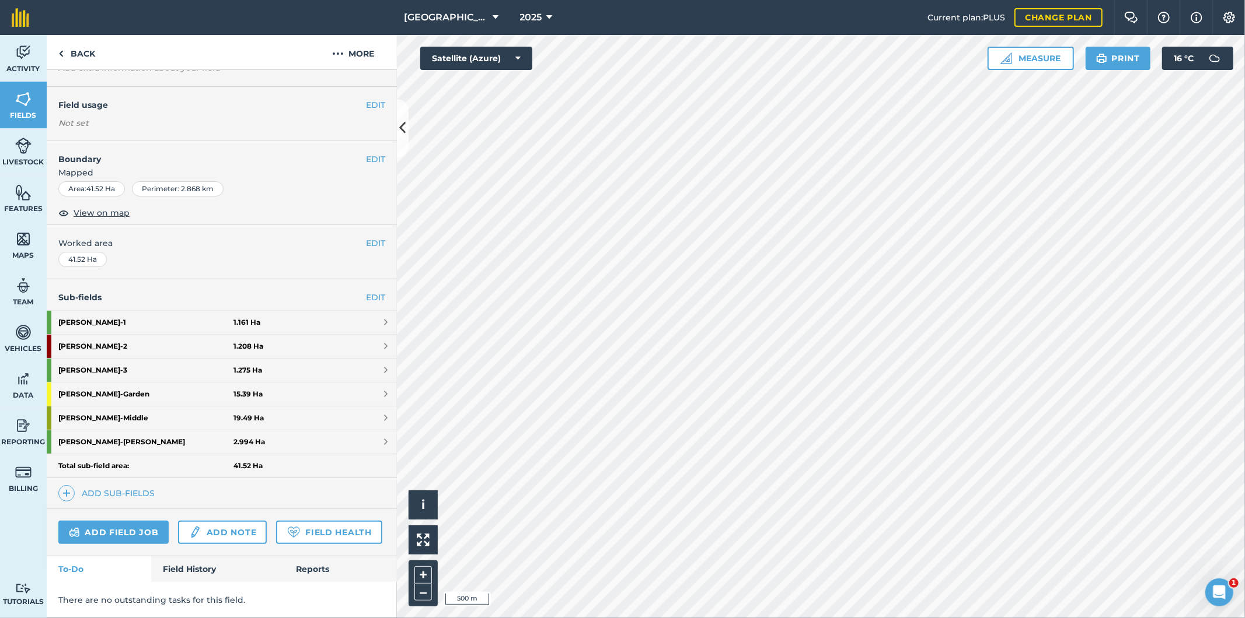
scroll to position [113, 0]
click at [260, 407] on link "[PERSON_NAME] - Middle 19.49 Ha" at bounding box center [222, 418] width 350 height 23
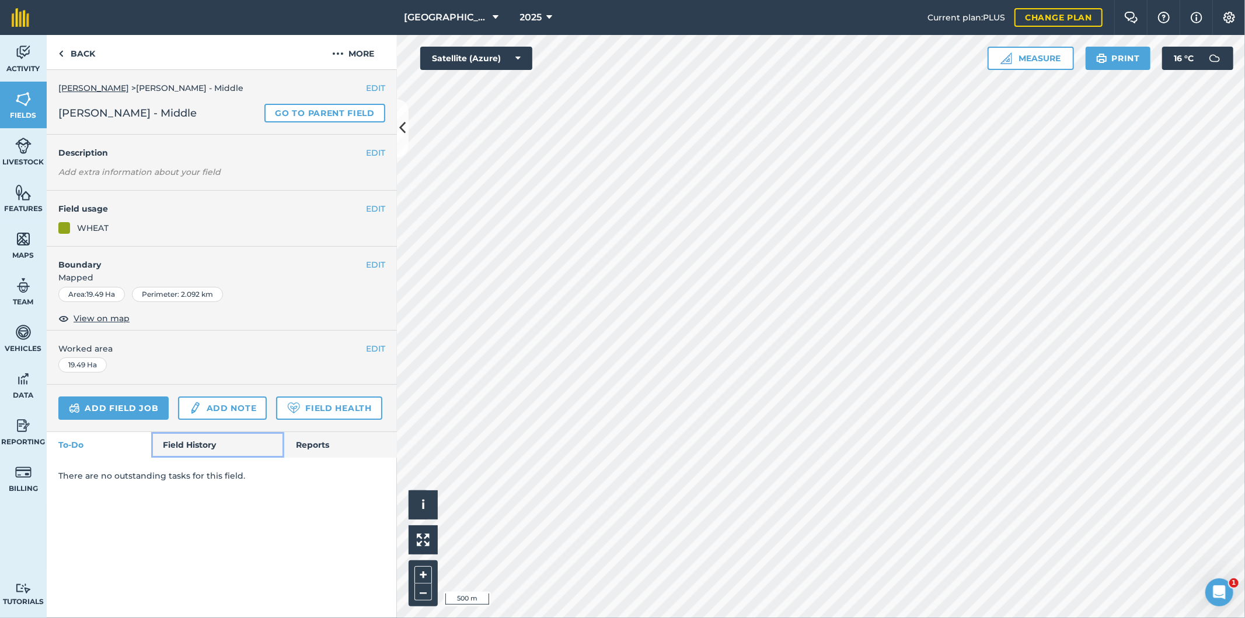
click at [213, 436] on link "Field History" at bounding box center [217, 445] width 132 height 26
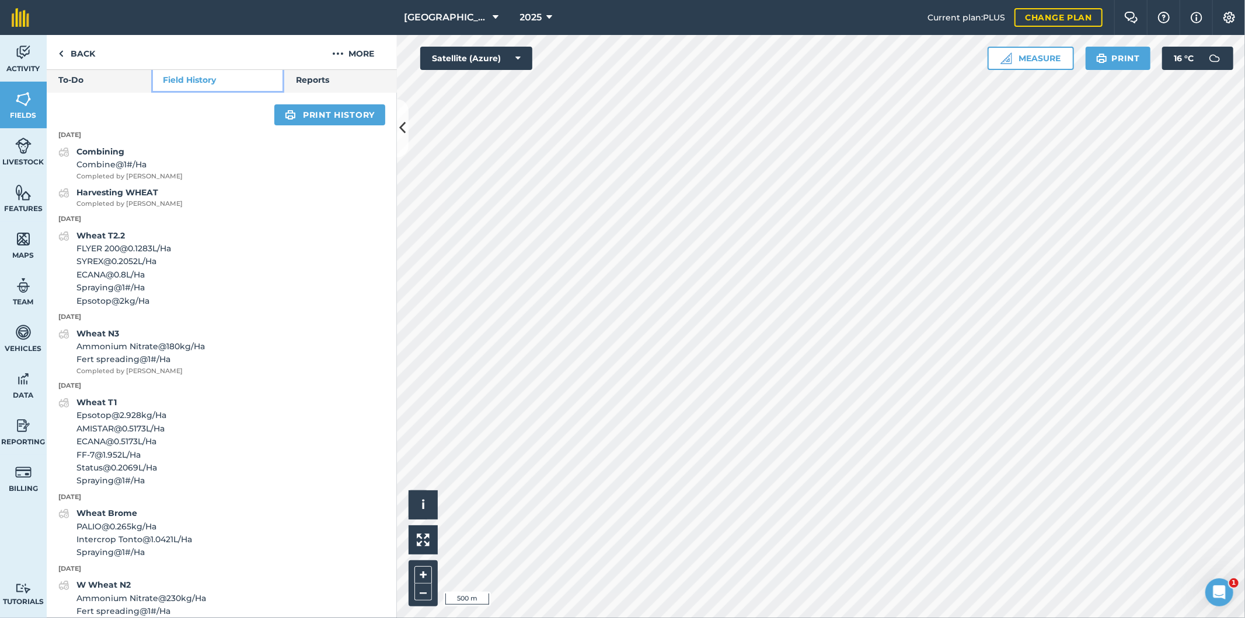
scroll to position [324, 0]
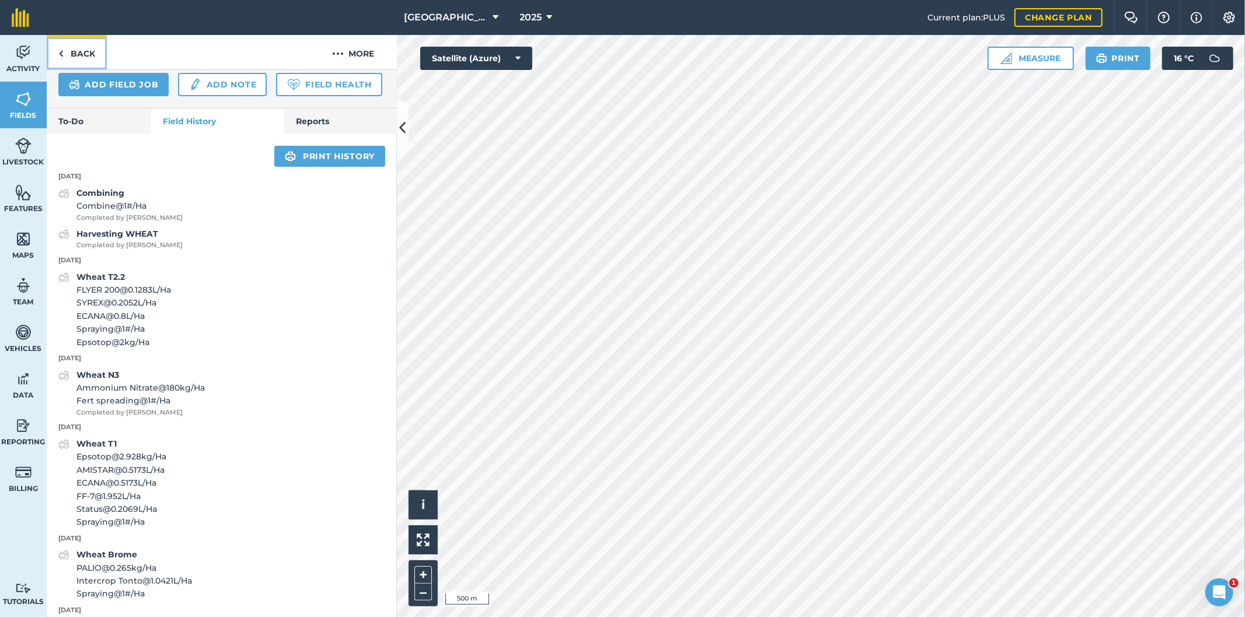
click at [86, 50] on link "Back" at bounding box center [77, 52] width 60 height 34
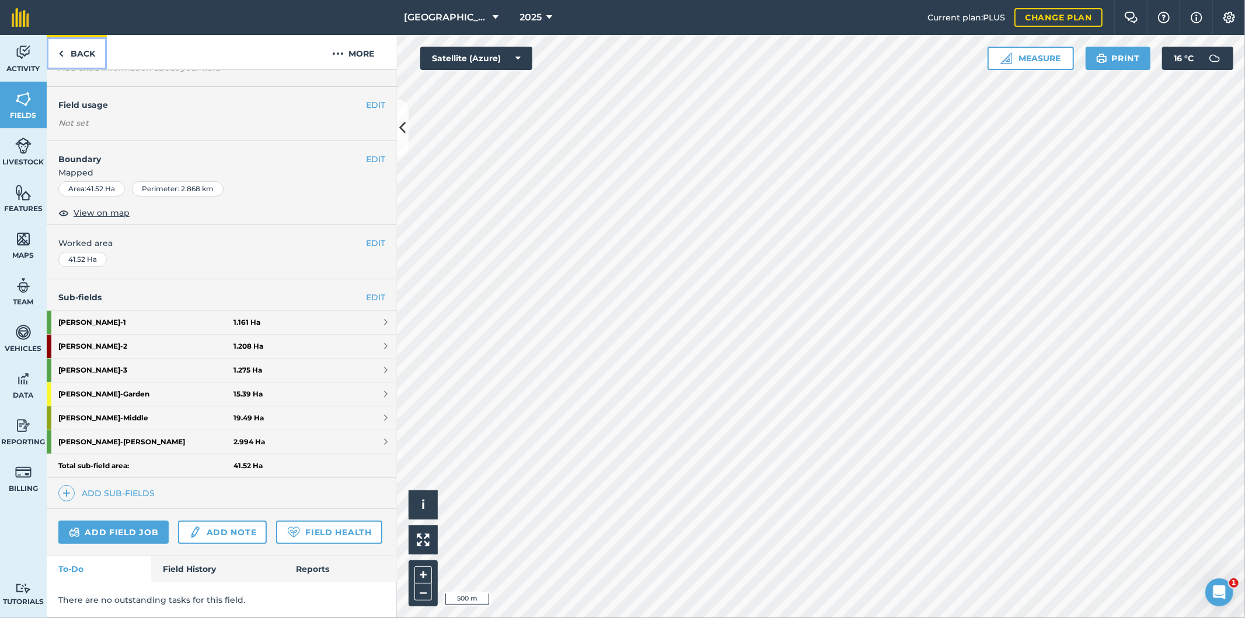
scroll to position [113, 0]
click at [16, 13] on img at bounding box center [21, 17] width 18 height 19
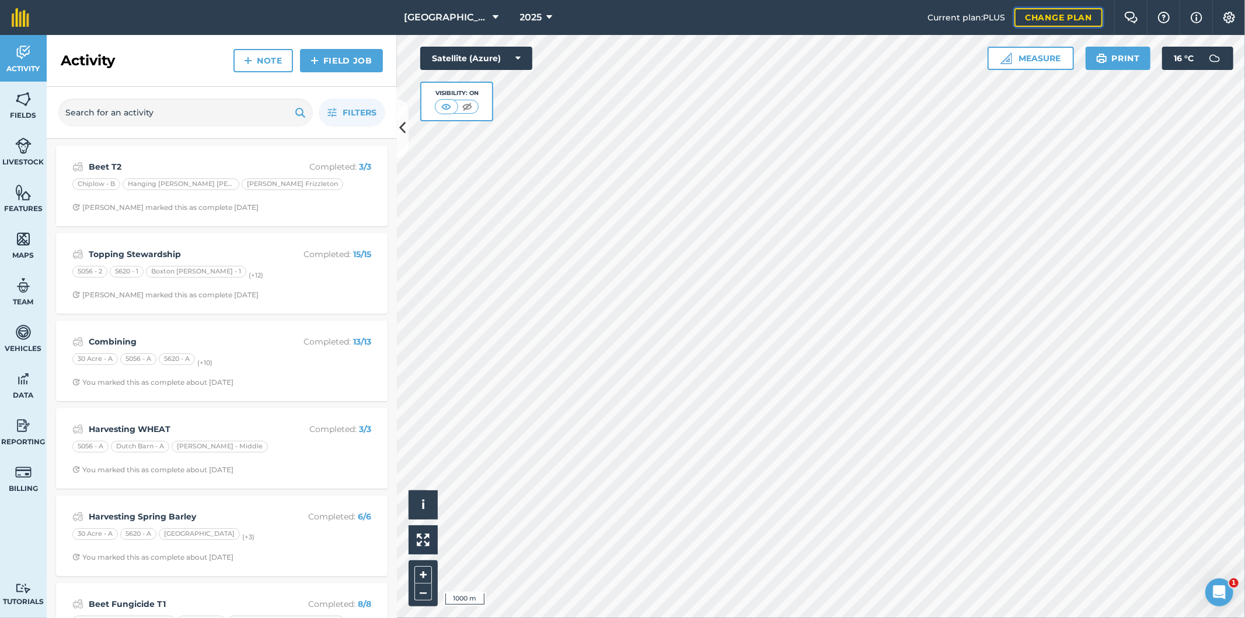
click at [1062, 18] on link "Change plan" at bounding box center [1058, 17] width 88 height 19
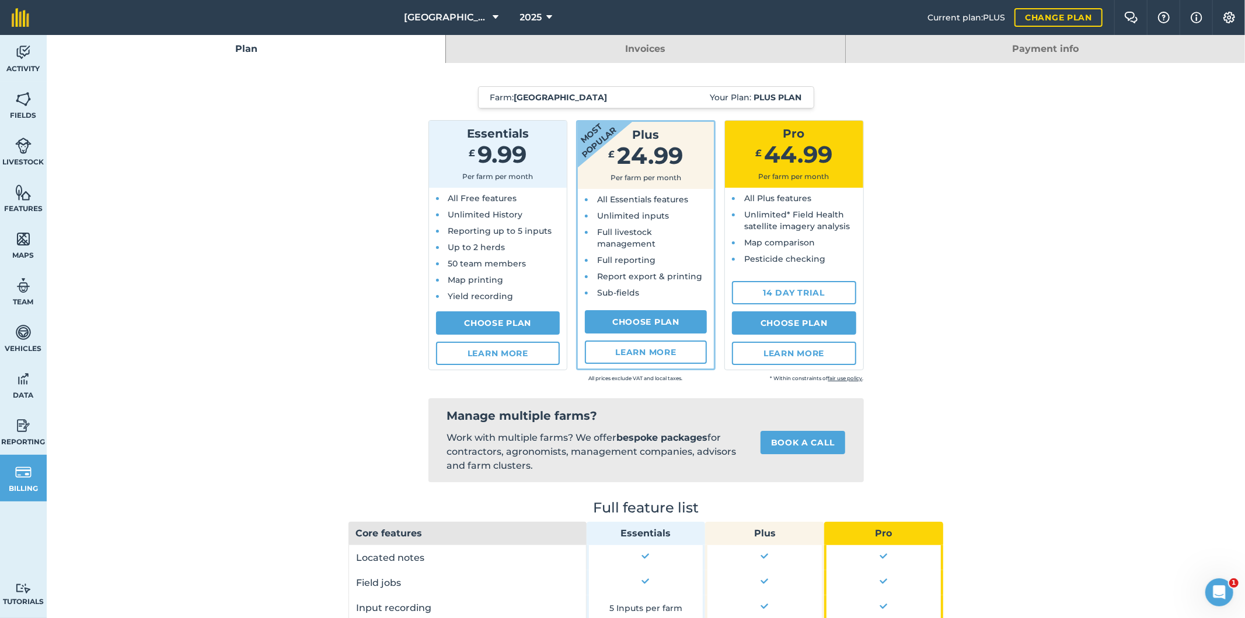
click at [648, 45] on link "Invoices" at bounding box center [645, 49] width 399 height 28
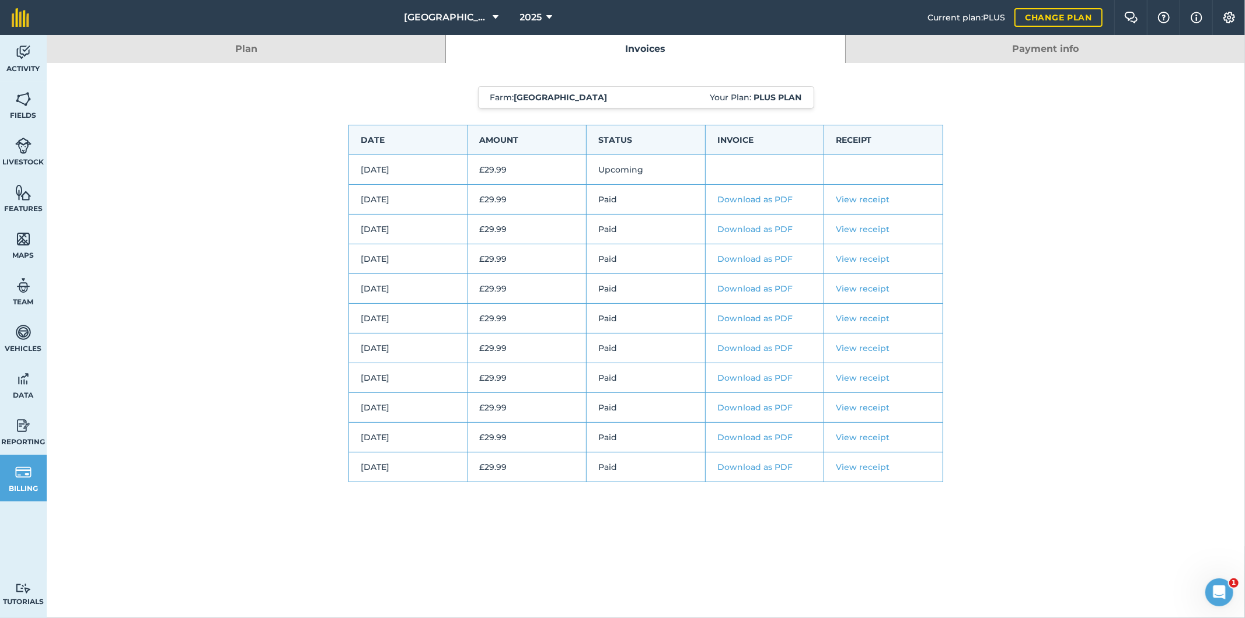
click at [1043, 47] on link "Payment info" at bounding box center [1044, 49] width 399 height 28
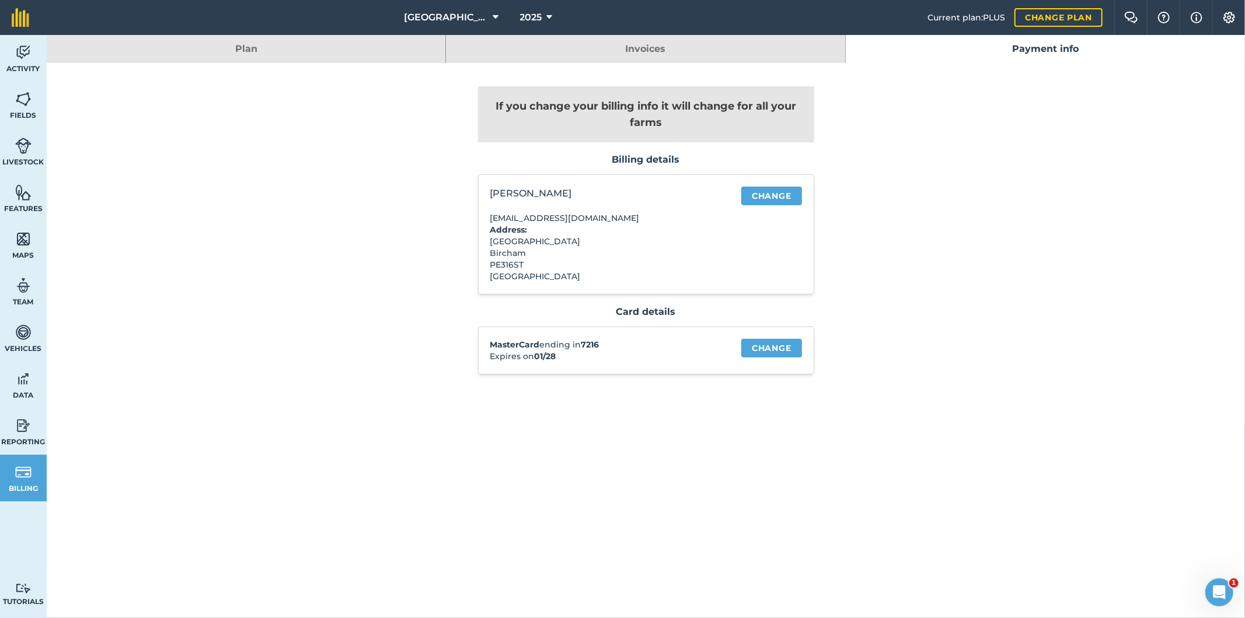
click at [321, 53] on link "Plan" at bounding box center [246, 49] width 399 height 28
